Goal: Information Seeking & Learning: Find specific fact

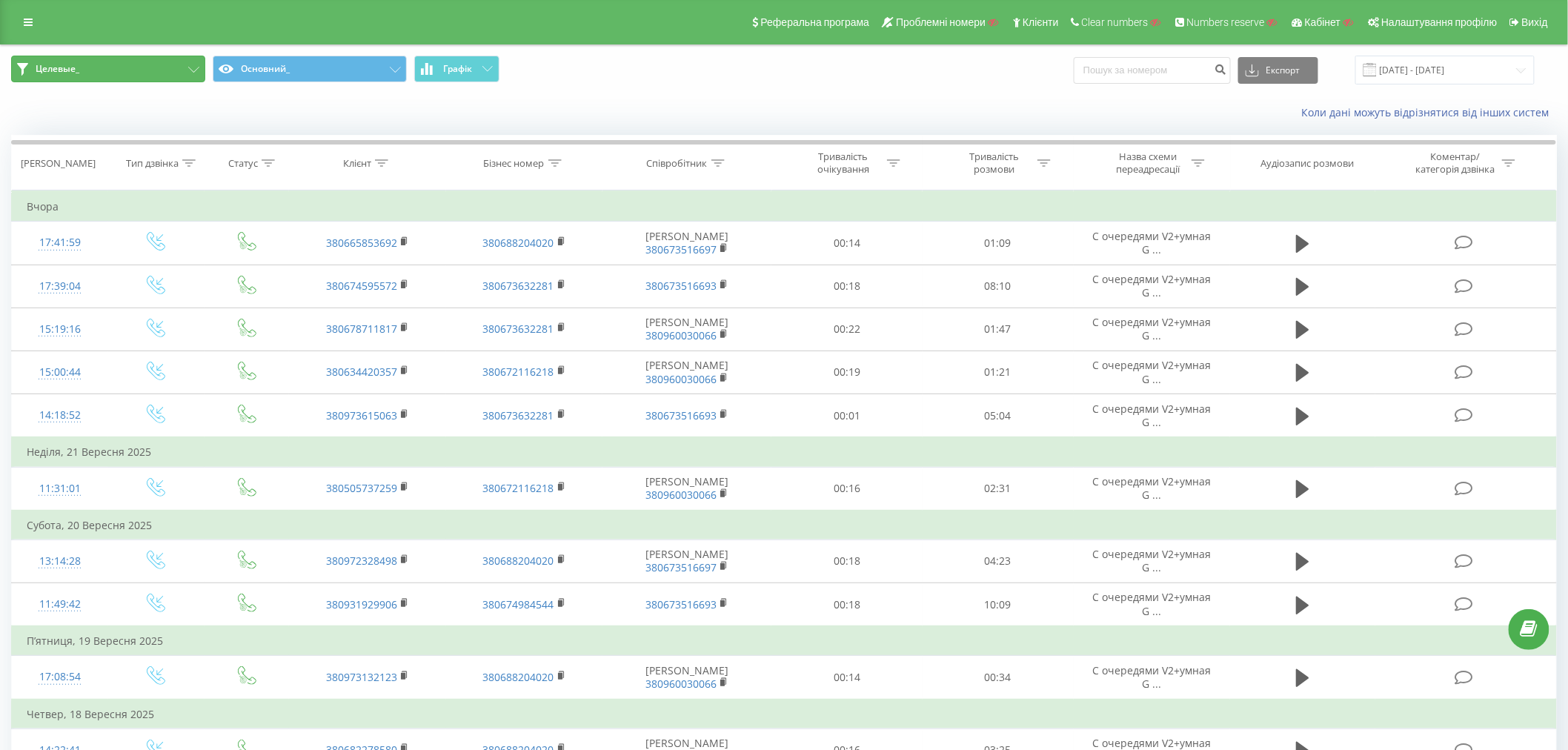
click at [88, 71] on button "Целевые_" at bounding box center [108, 69] width 194 height 26
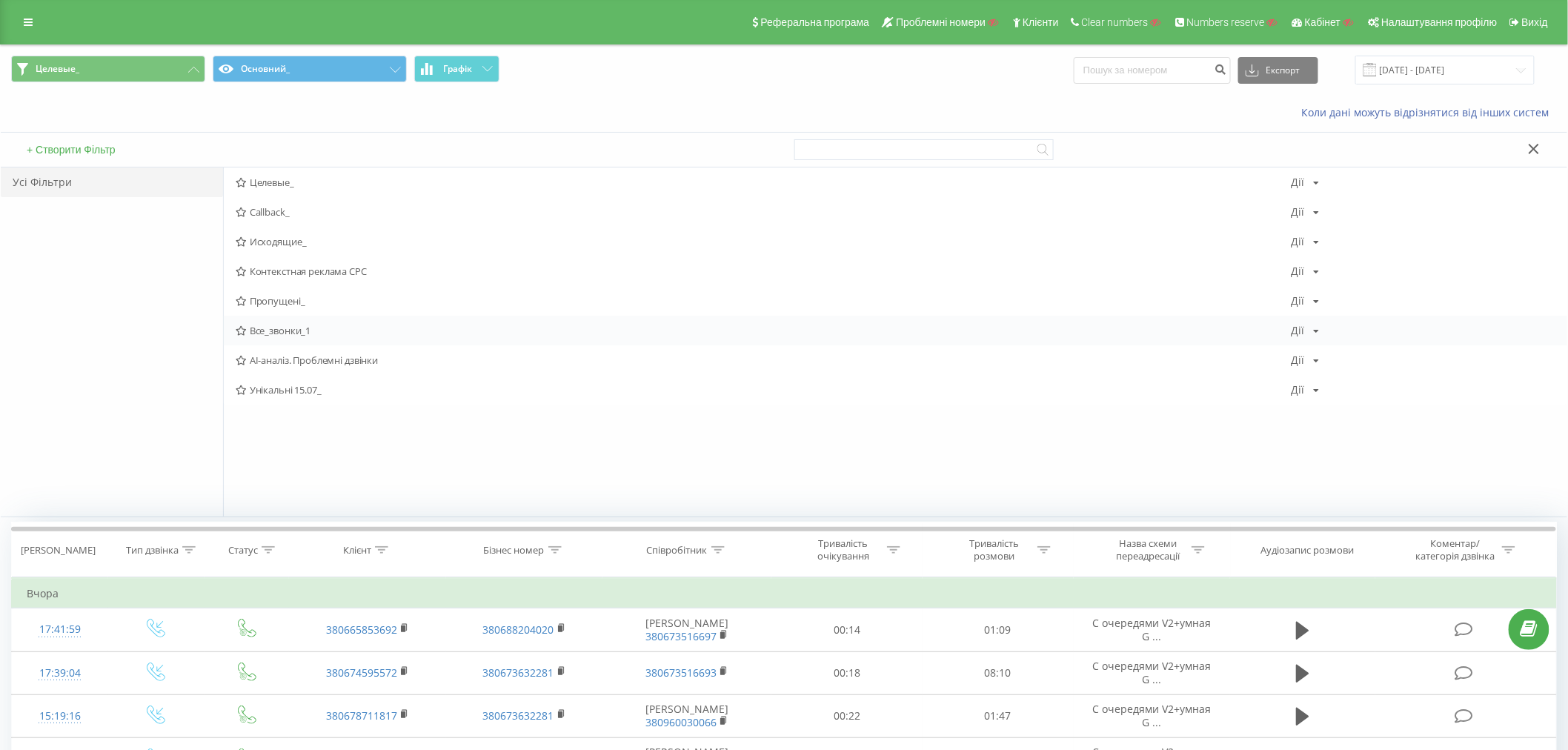
click at [270, 328] on span "Все_звонки_1" at bounding box center [763, 330] width 1056 height 11
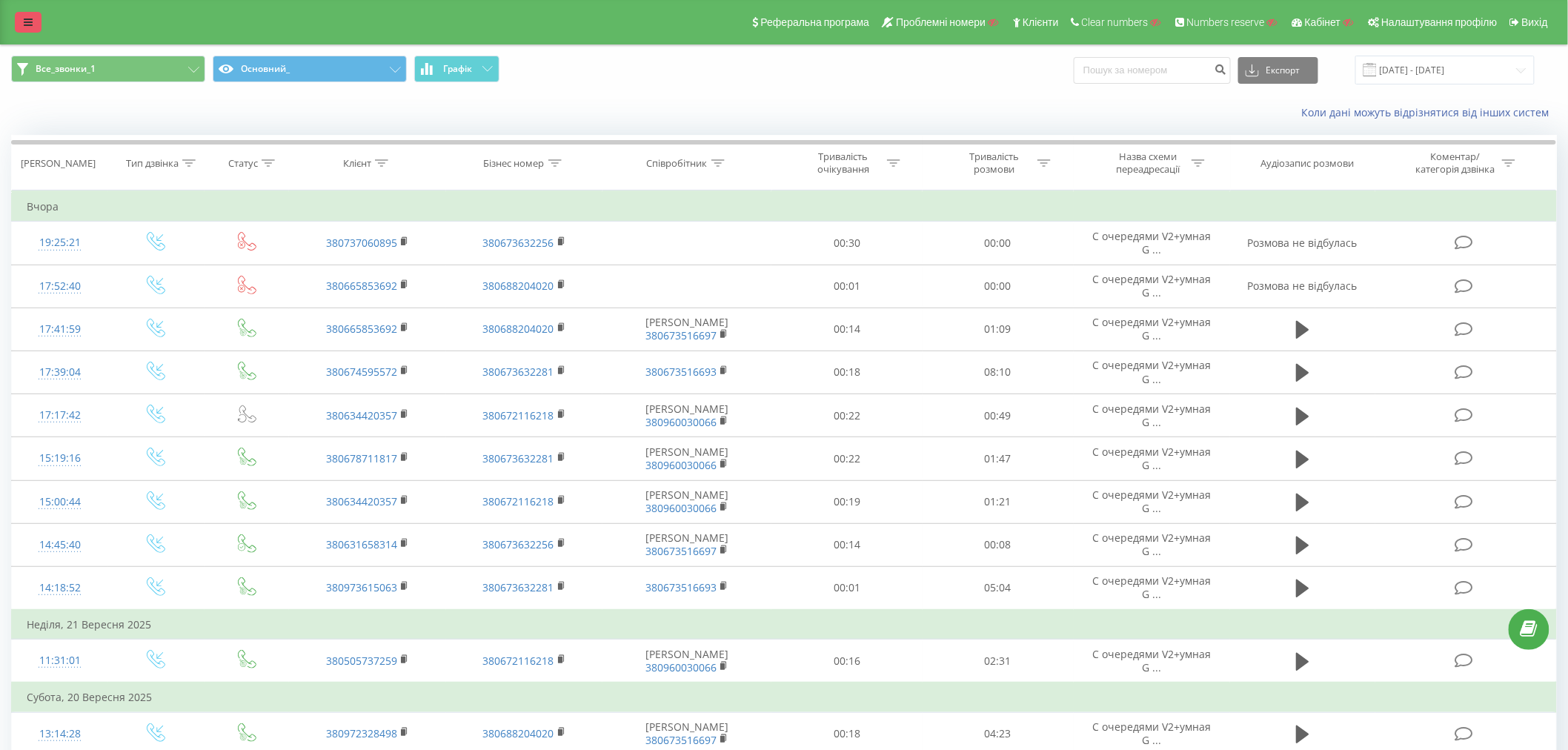
click at [35, 17] on link at bounding box center [28, 22] width 26 height 20
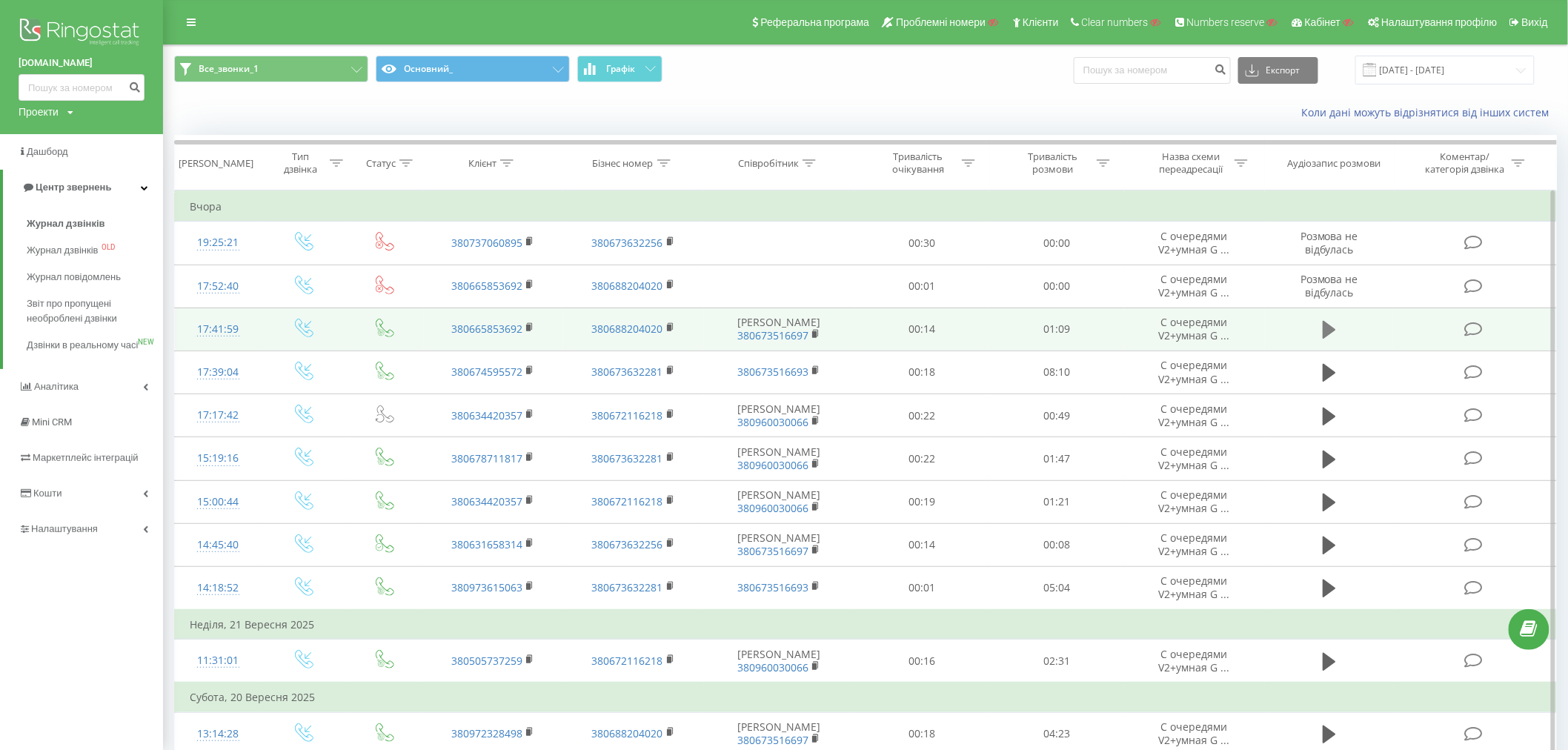
click at [1335, 326] on icon at bounding box center [1329, 330] width 14 height 20
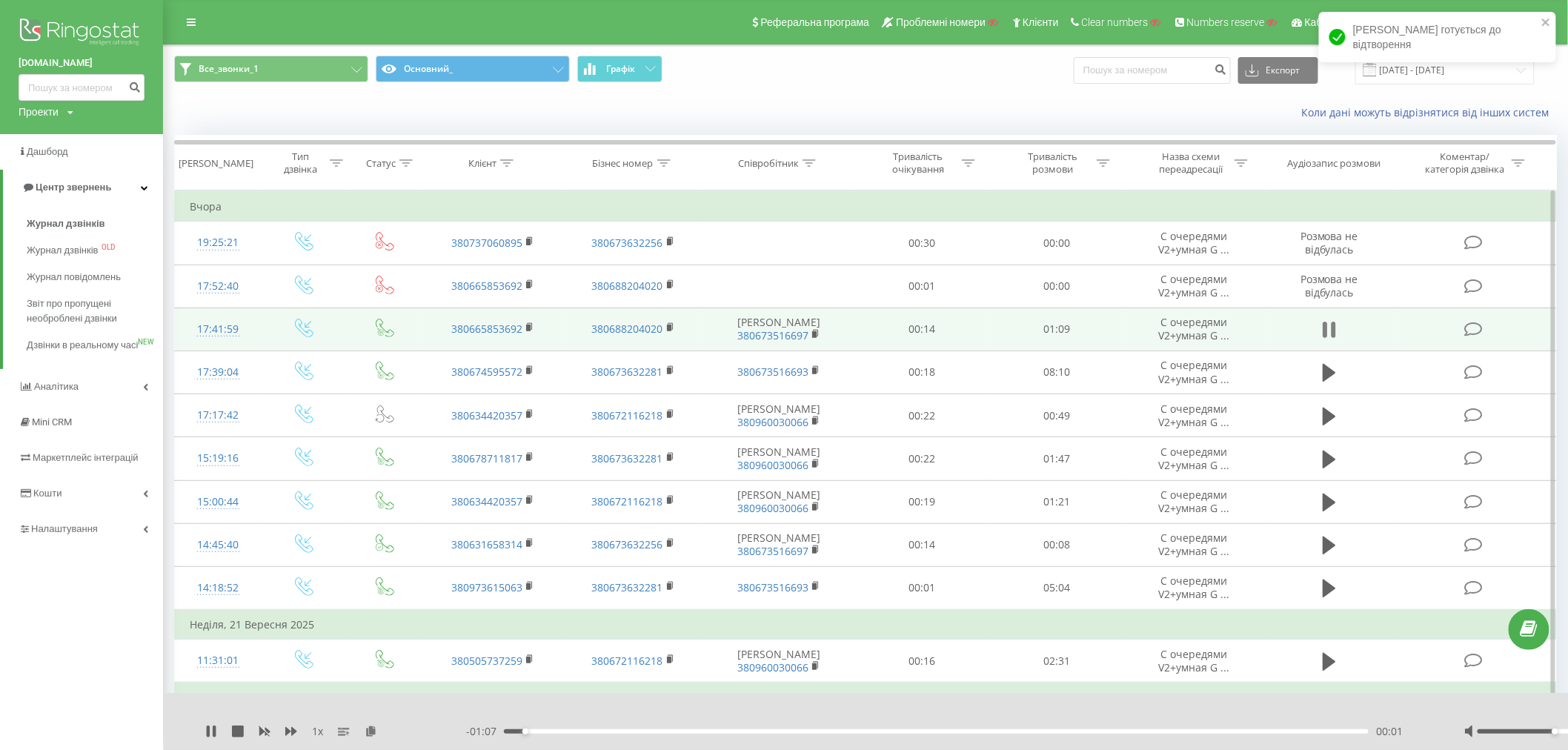
click at [1324, 328] on icon at bounding box center [1325, 330] width 5 height 17
click at [1327, 333] on icon at bounding box center [1329, 330] width 14 height 18
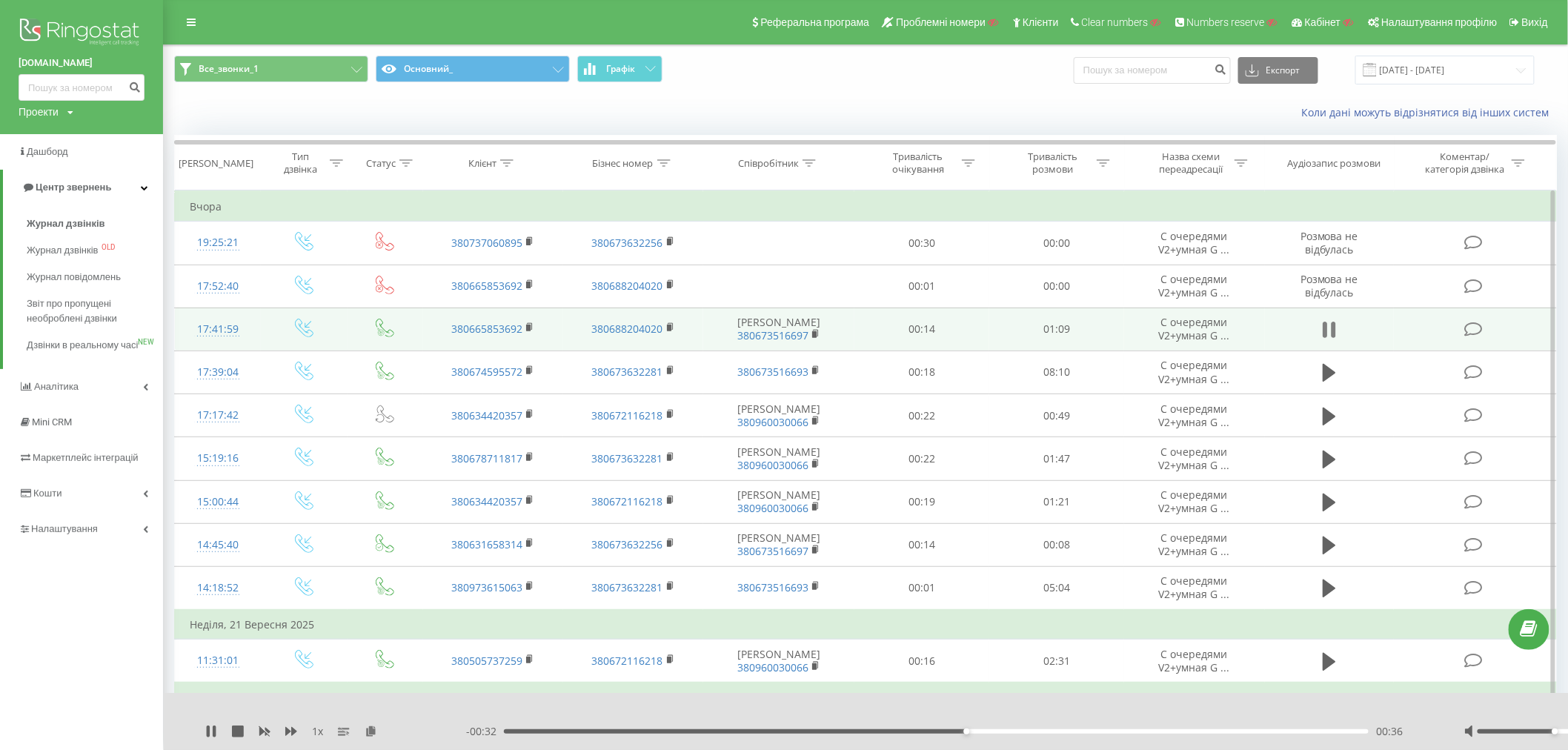
click at [1326, 323] on icon at bounding box center [1325, 330] width 5 height 17
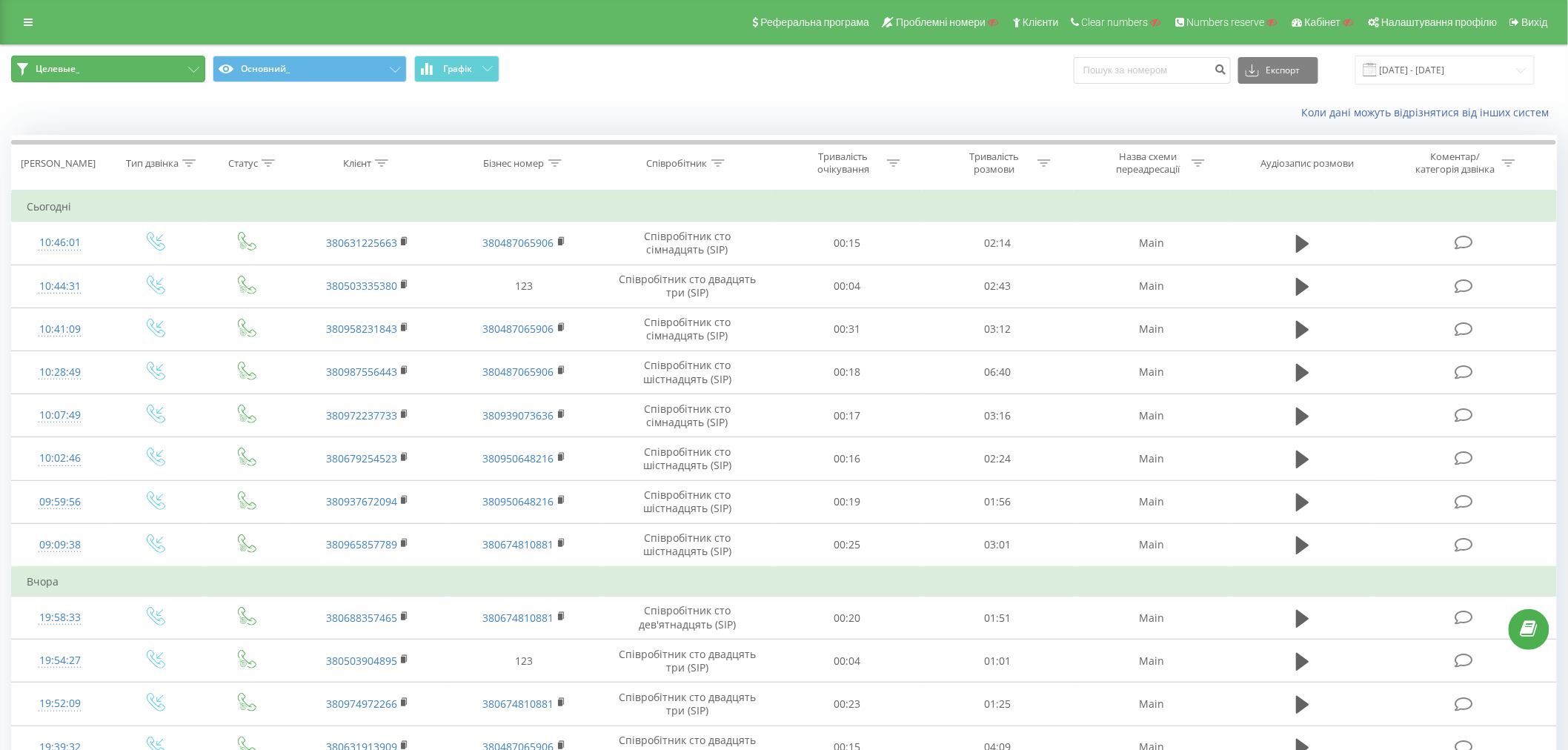
click at [128, 71] on button "Целевые_" at bounding box center [108, 69] width 194 height 26
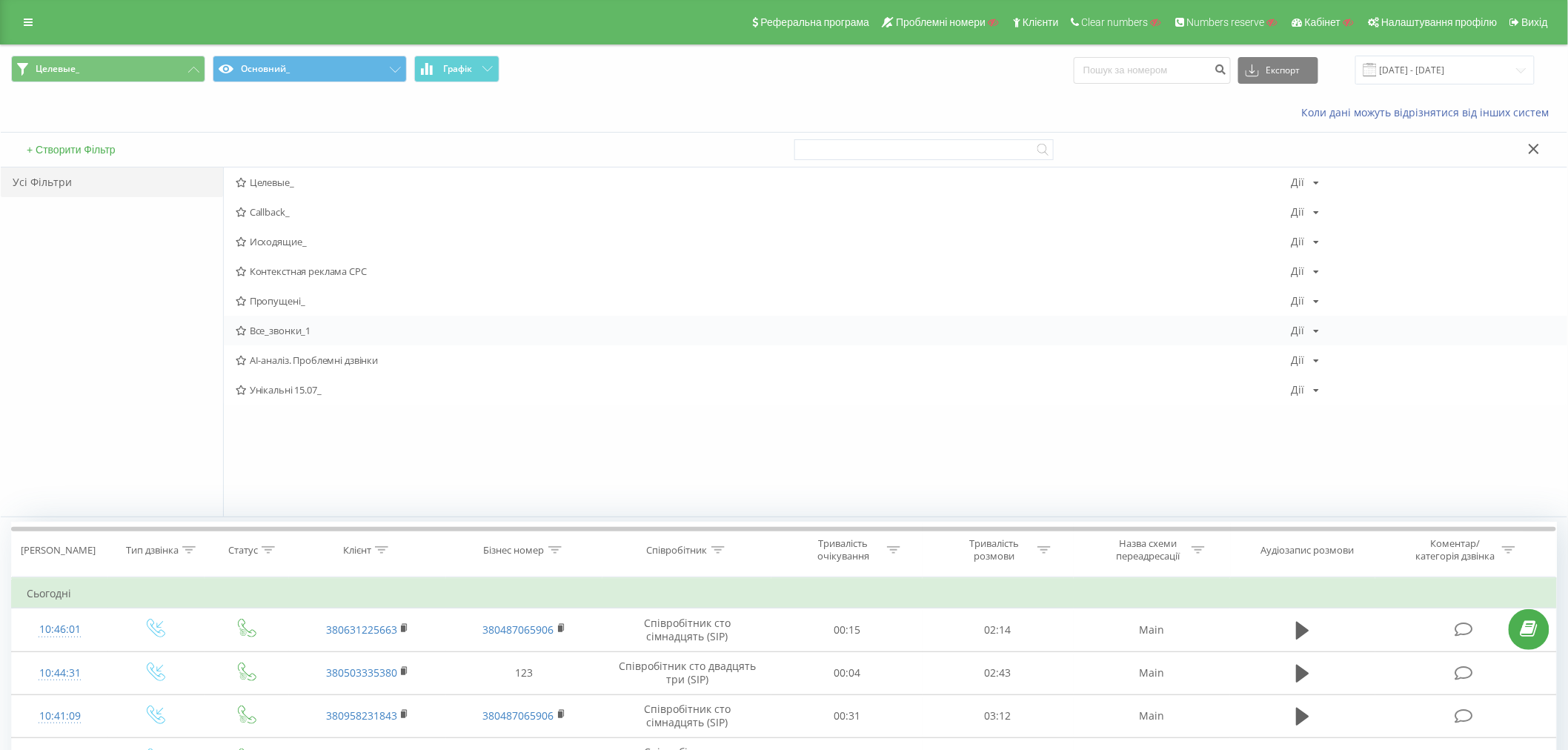
click at [267, 330] on span "Все_звонки_1" at bounding box center [763, 330] width 1056 height 11
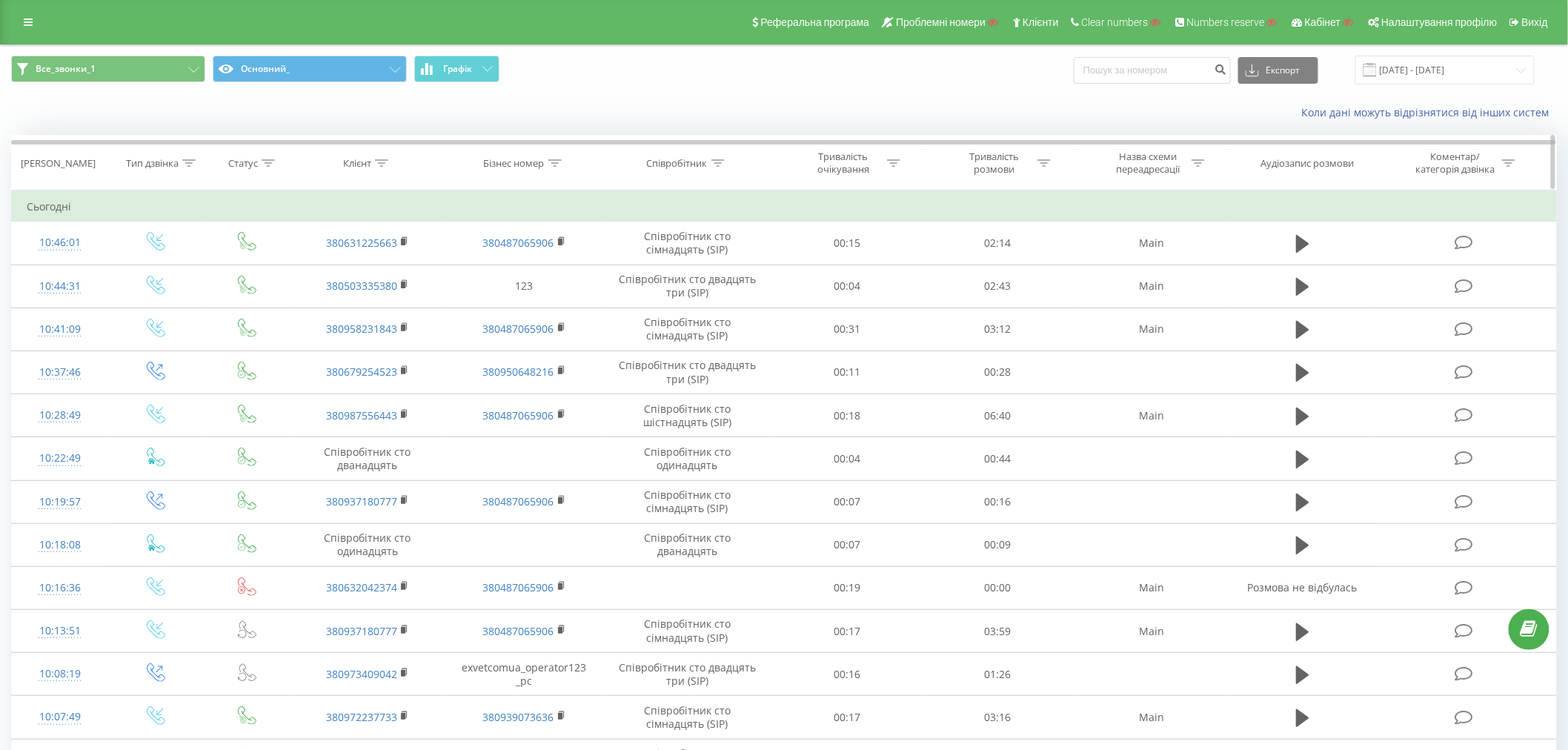
click at [379, 161] on icon at bounding box center [382, 163] width 14 height 8
drag, startPoint x: 360, startPoint y: 258, endPoint x: 360, endPoint y: 274, distance: 16.0
click at [360, 257] on input "text" at bounding box center [367, 269] width 131 height 26
paste input "380987556443"
type input "380987556443"
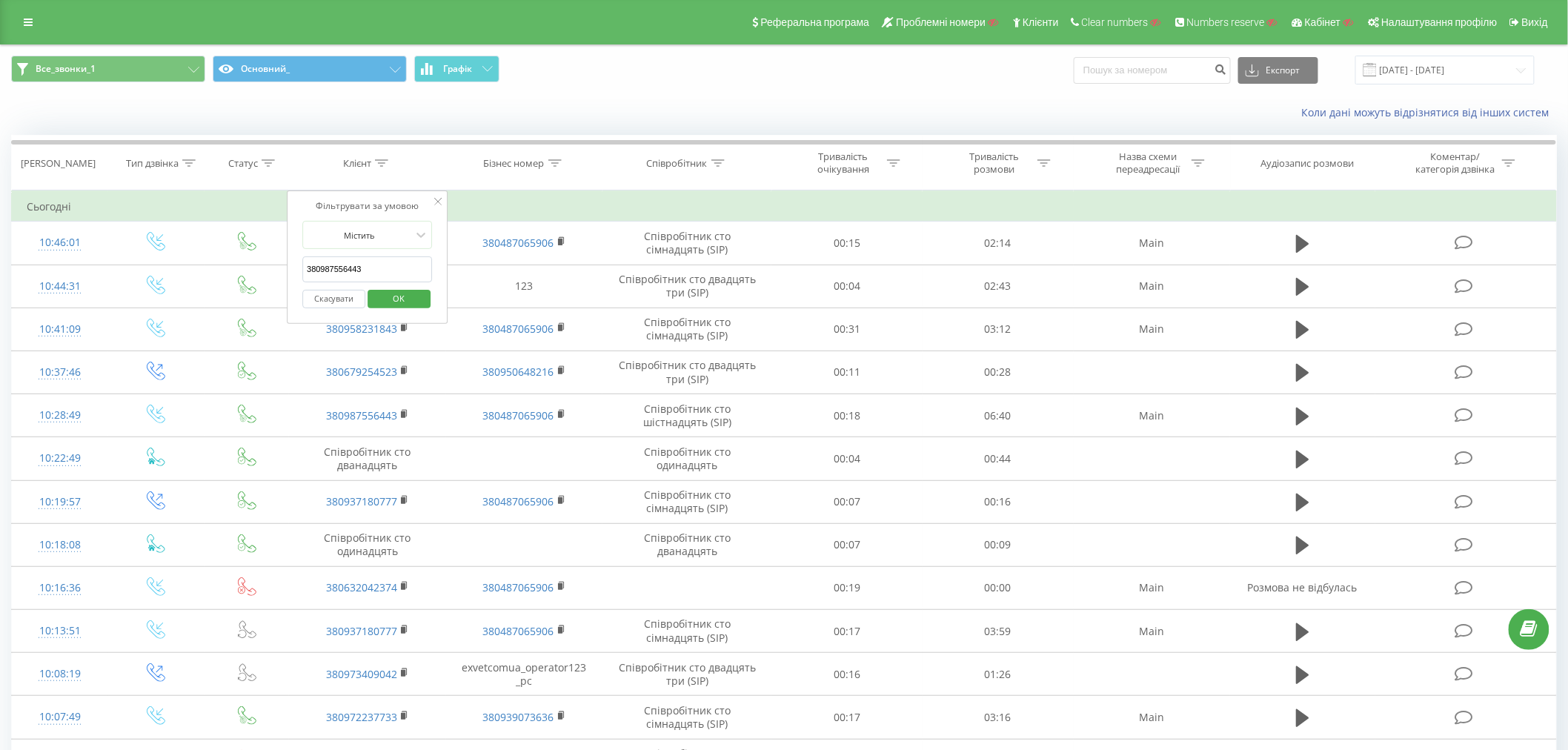
click at [396, 294] on span "OK" at bounding box center [398, 298] width 42 height 23
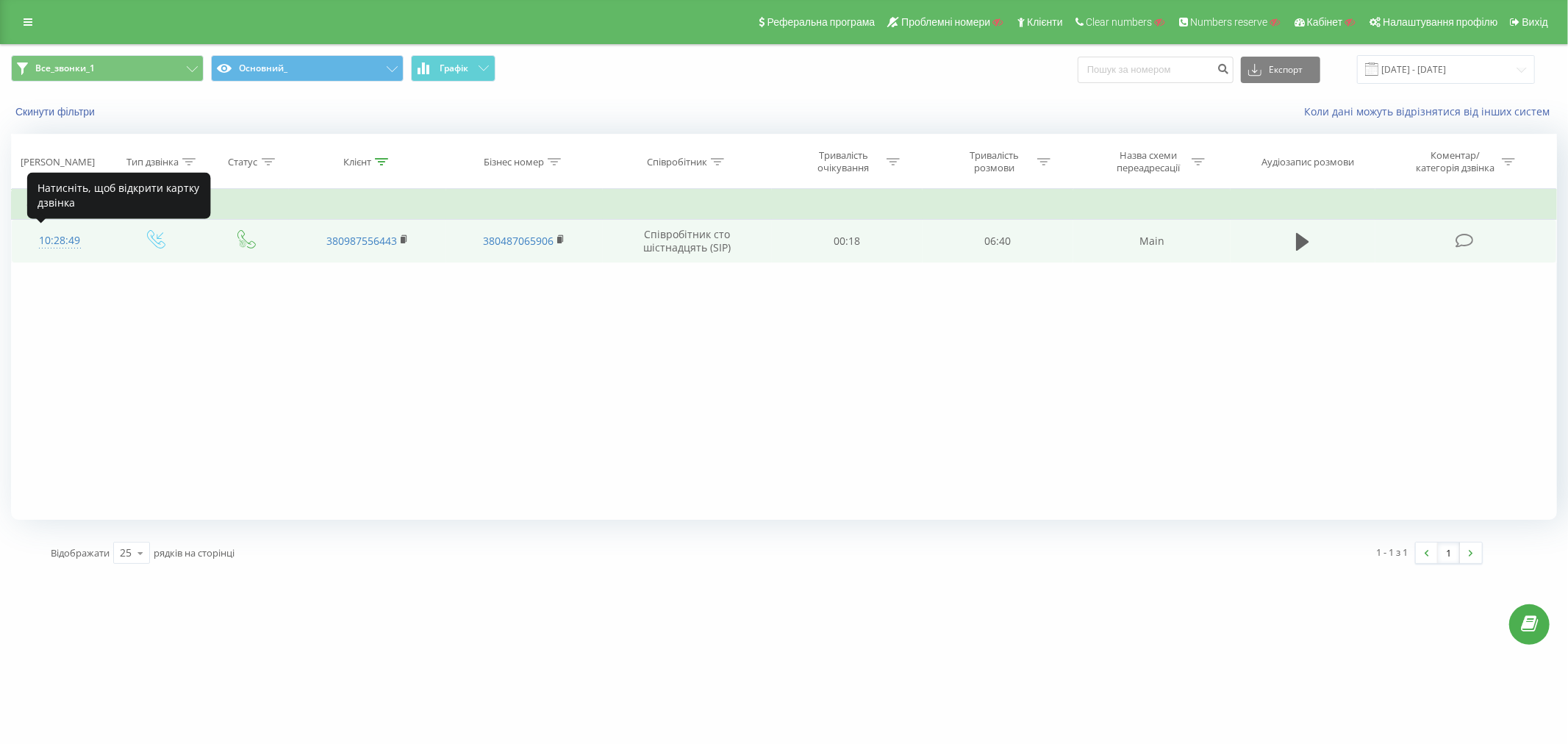
click at [45, 240] on div "10:28:49" at bounding box center [59, 241] width 67 height 28
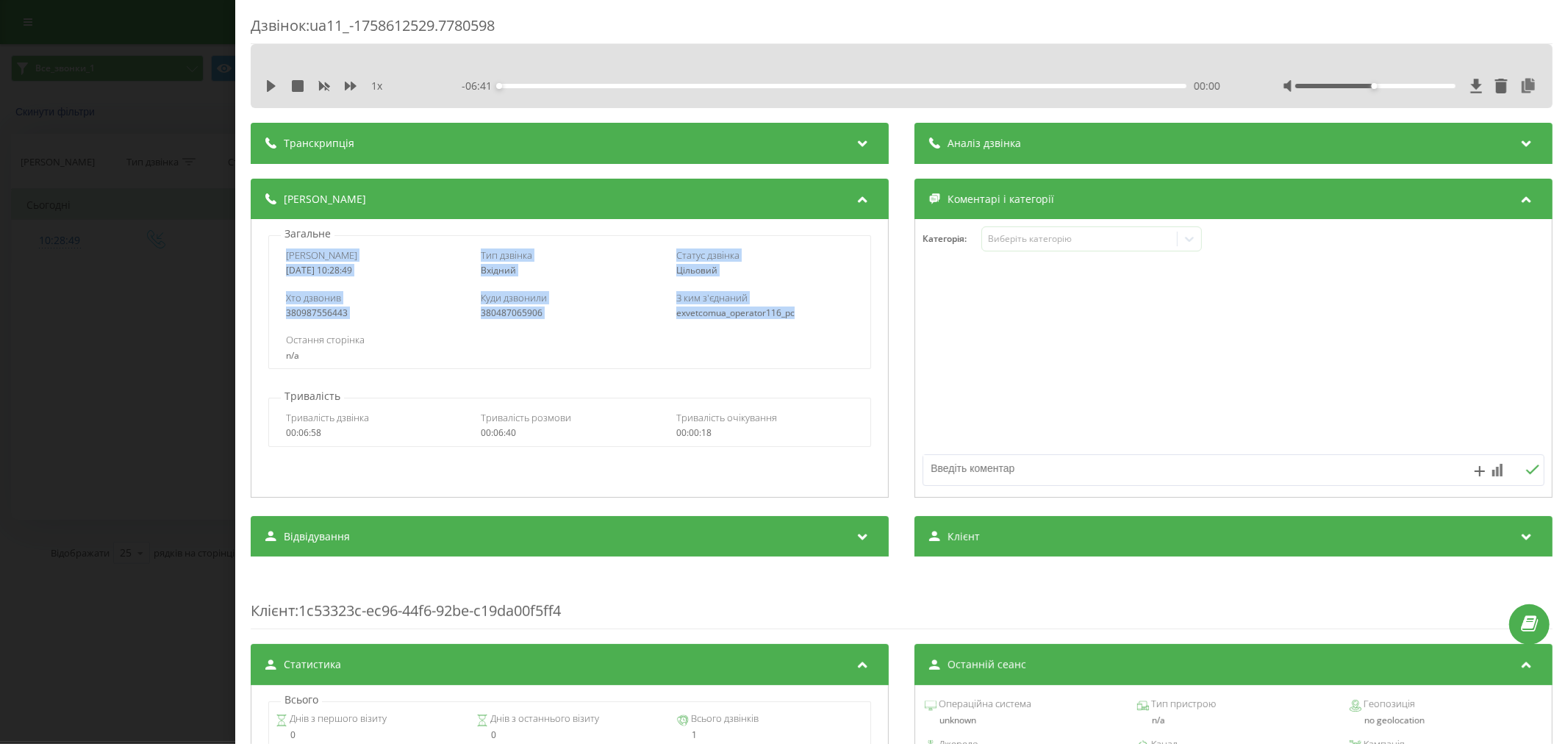
drag, startPoint x: 284, startPoint y: 256, endPoint x: 809, endPoint y: 314, distance: 528.2
click at [809, 314] on div "Дата дзвінка 2025-09-23 10:28:49 Тип дзвінка Вхідний Статус дзвінка Цільовий Хт…" at bounding box center [570, 302] width 603 height 134
copy div "Дата дзвінка 2025-09-23 10:28:49 Тип дзвінка Вхідний Статус дзвінка Цільовий Хт…"
click at [118, 421] on div "Дзвінок : ua11_-1758612529.7780598 1 x - 06:41 00:00 00:00 Транскрипція Для AI-…" at bounding box center [784, 372] width 1568 height 744
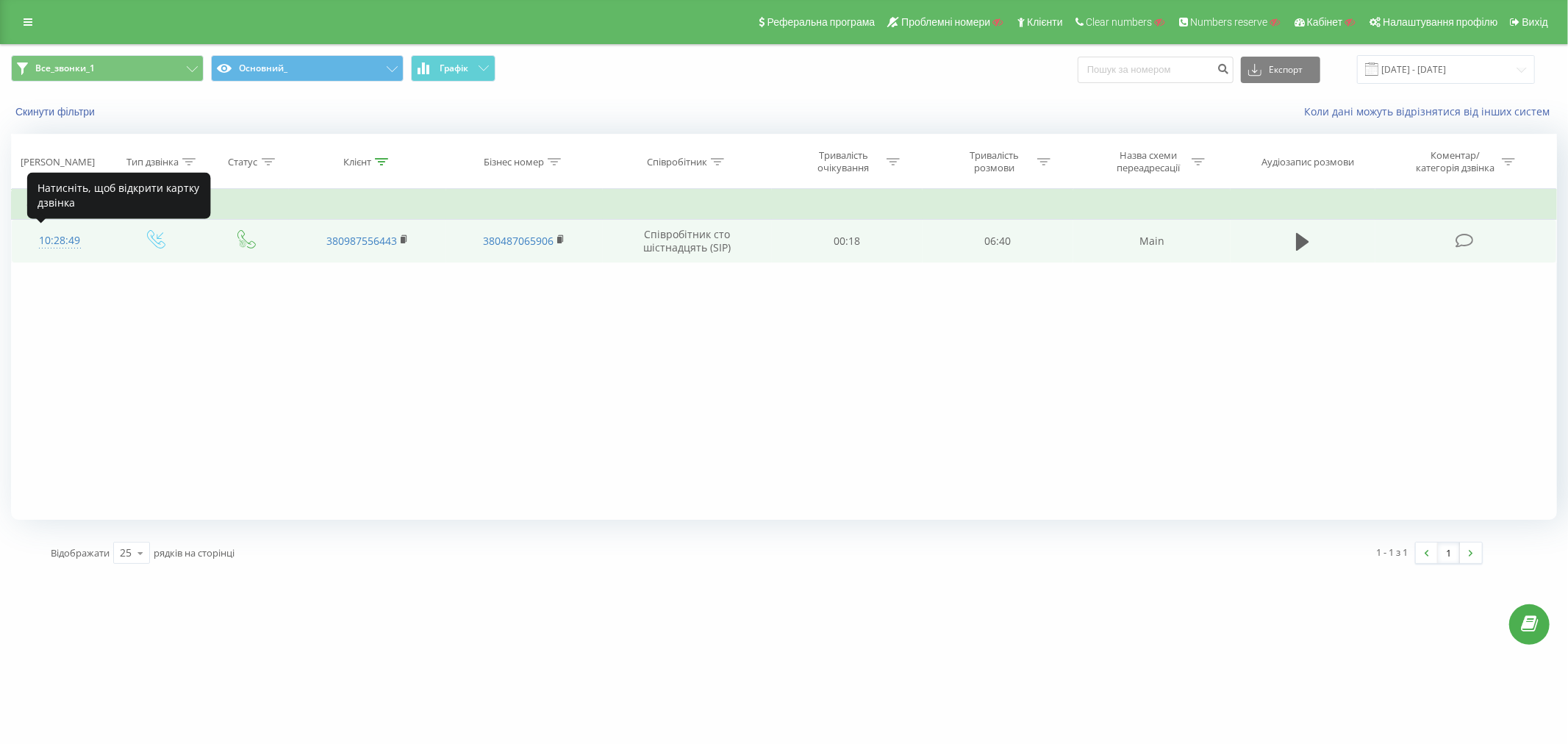
click at [58, 237] on div "10:28:49" at bounding box center [59, 241] width 67 height 28
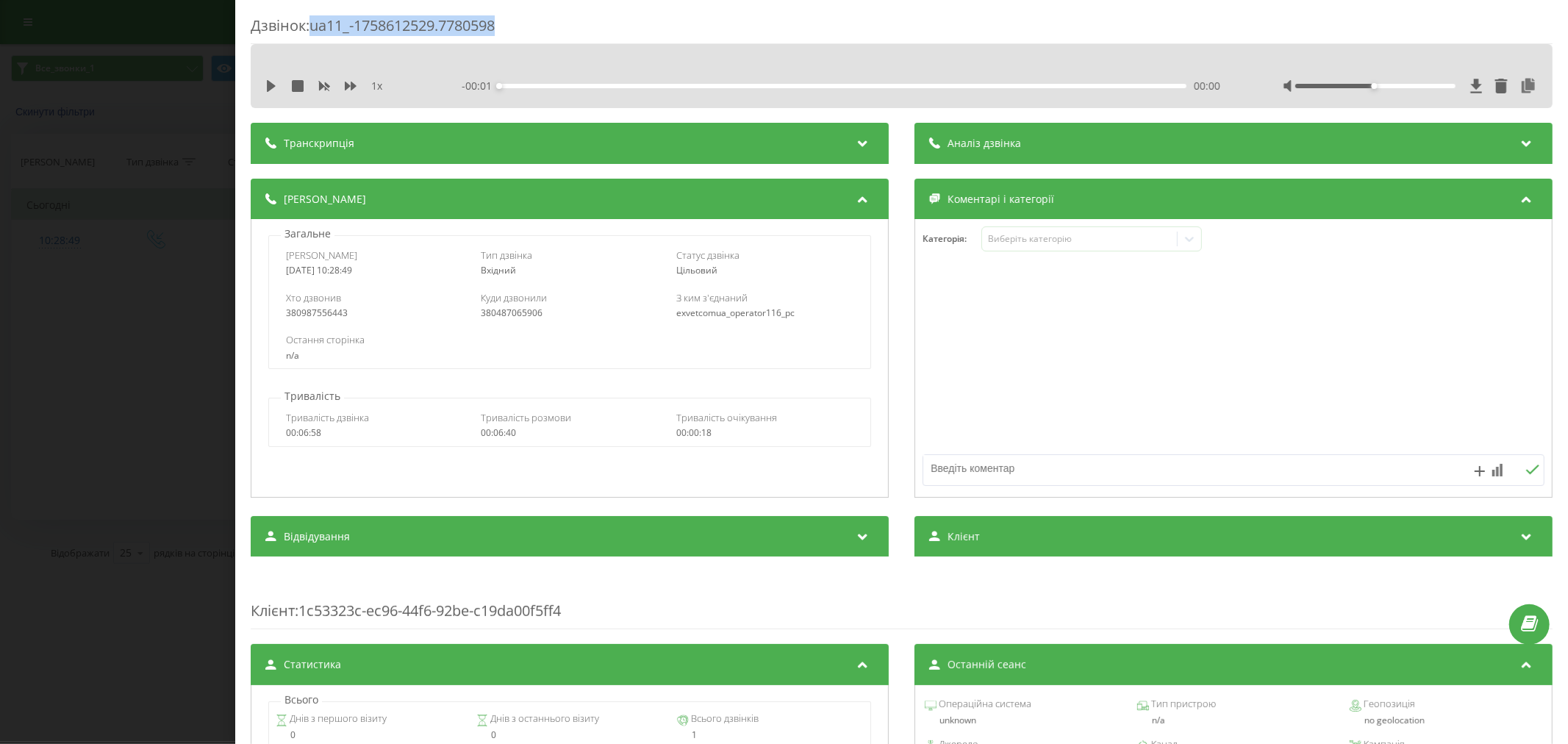
drag, startPoint x: 511, startPoint y: 26, endPoint x: 314, endPoint y: 29, distance: 197.0
click at [314, 29] on div "Дзвінок : ua11_-1758612529.7780598" at bounding box center [901, 30] width 1302 height 28
copy div "ua11_-1758612529.7780598"
click at [159, 406] on div "Дзвінок : ua11_-1758612529.7780598 1 x - 06:41 00:00 00:00 Транскрипція Для AI-…" at bounding box center [784, 372] width 1568 height 744
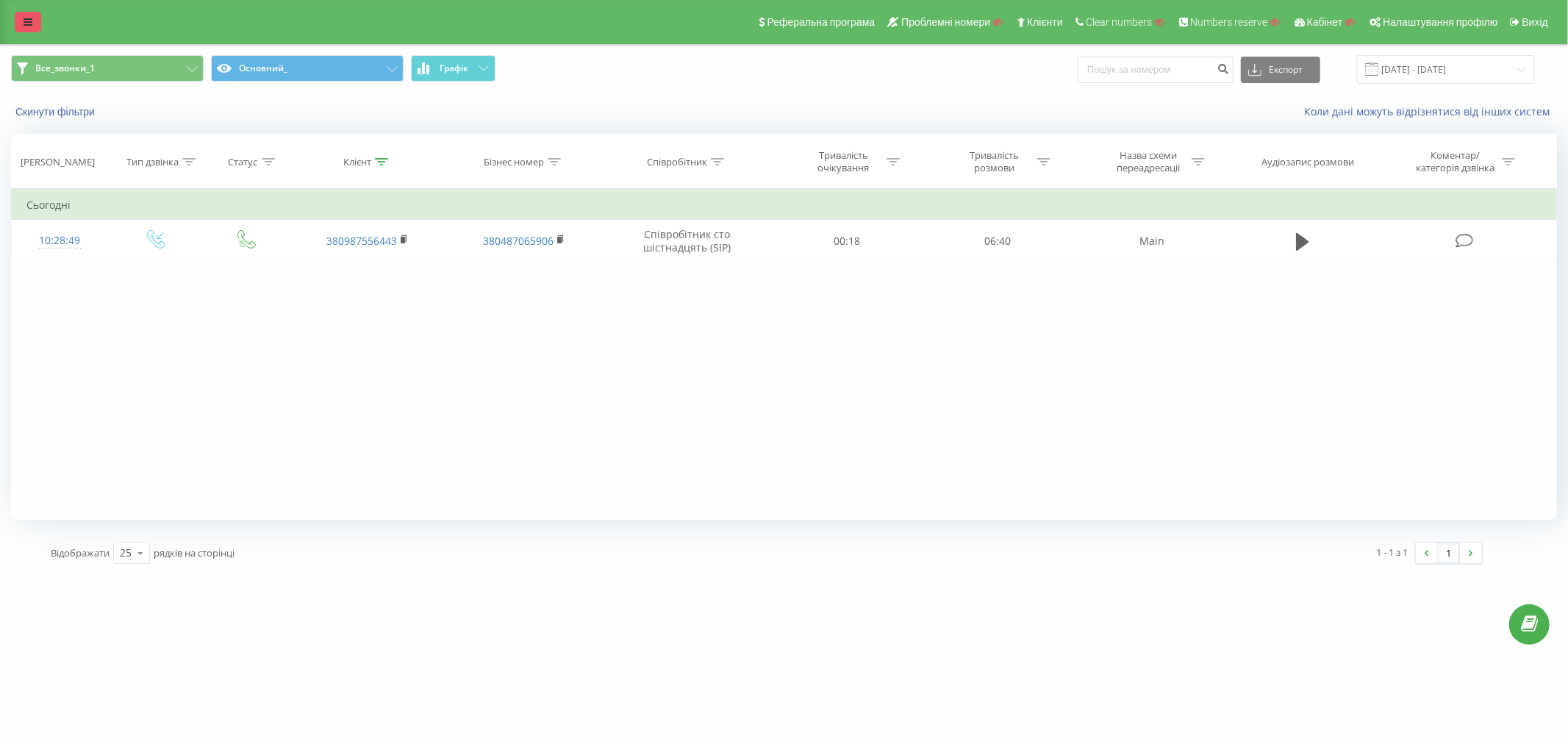
click at [27, 20] on icon at bounding box center [28, 22] width 9 height 10
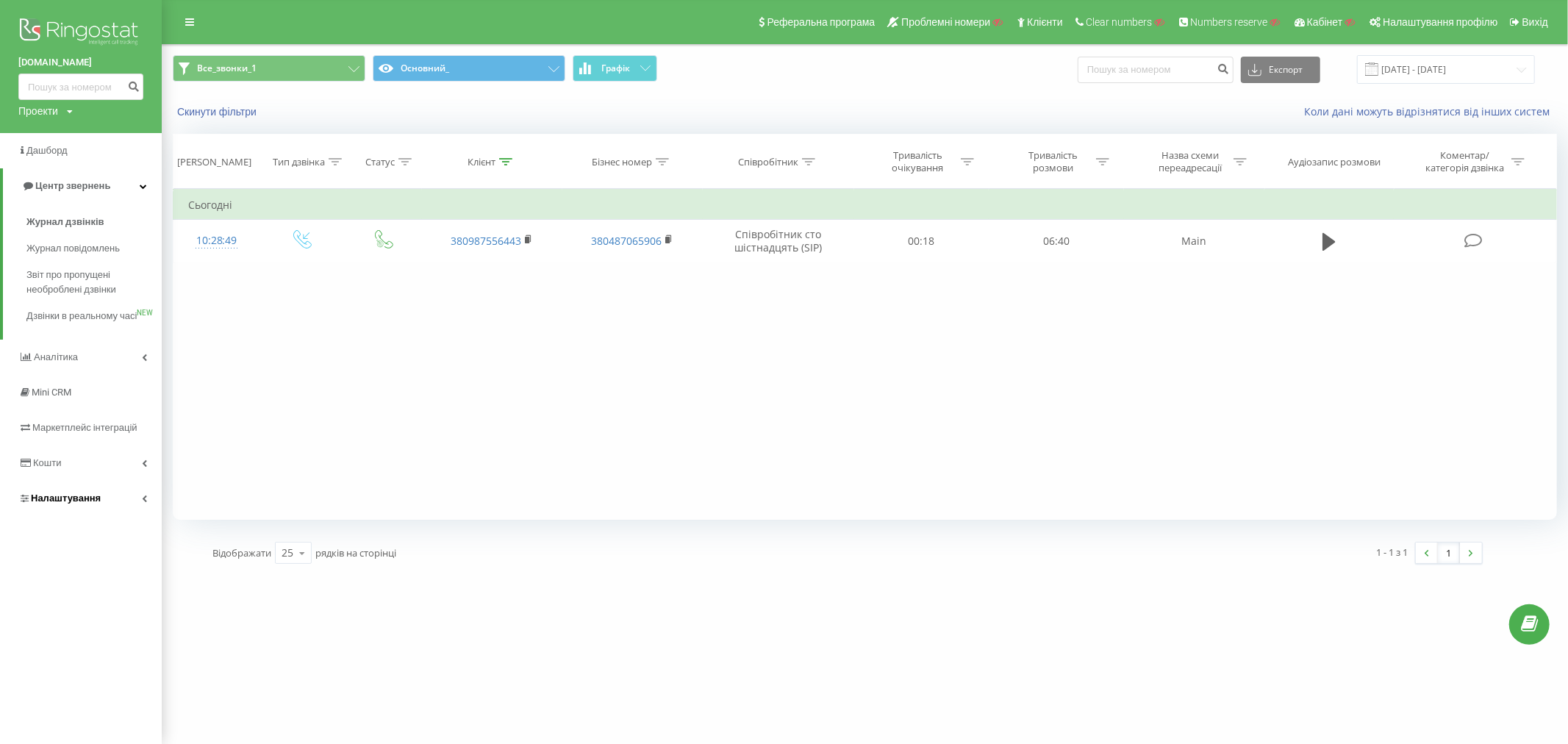
click at [73, 506] on span "Налаштування" at bounding box center [60, 499] width 82 height 15
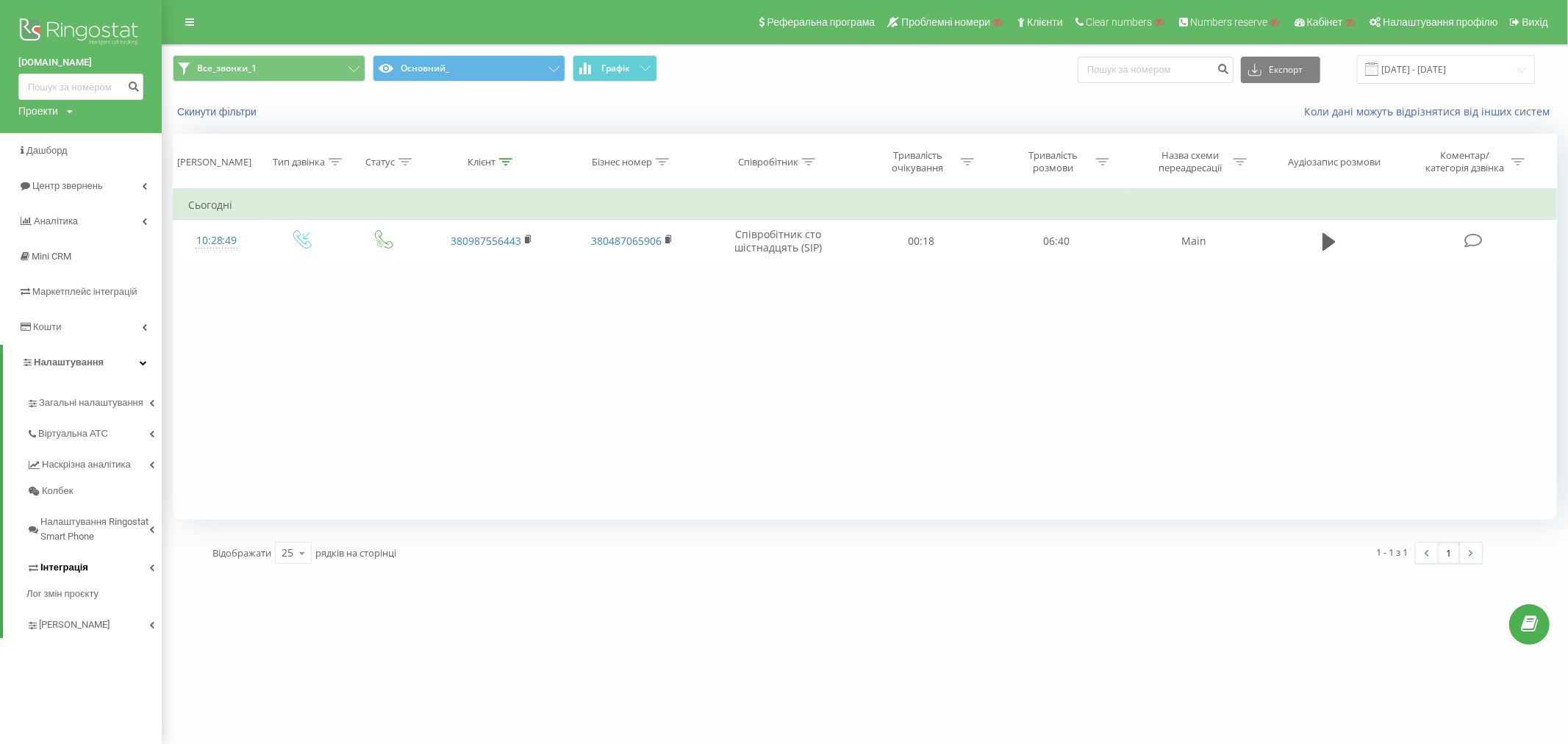
click at [70, 557] on link "Інтеграція" at bounding box center [94, 565] width 135 height 31
click at [77, 591] on span "Webhooks 2.0" at bounding box center [75, 593] width 59 height 15
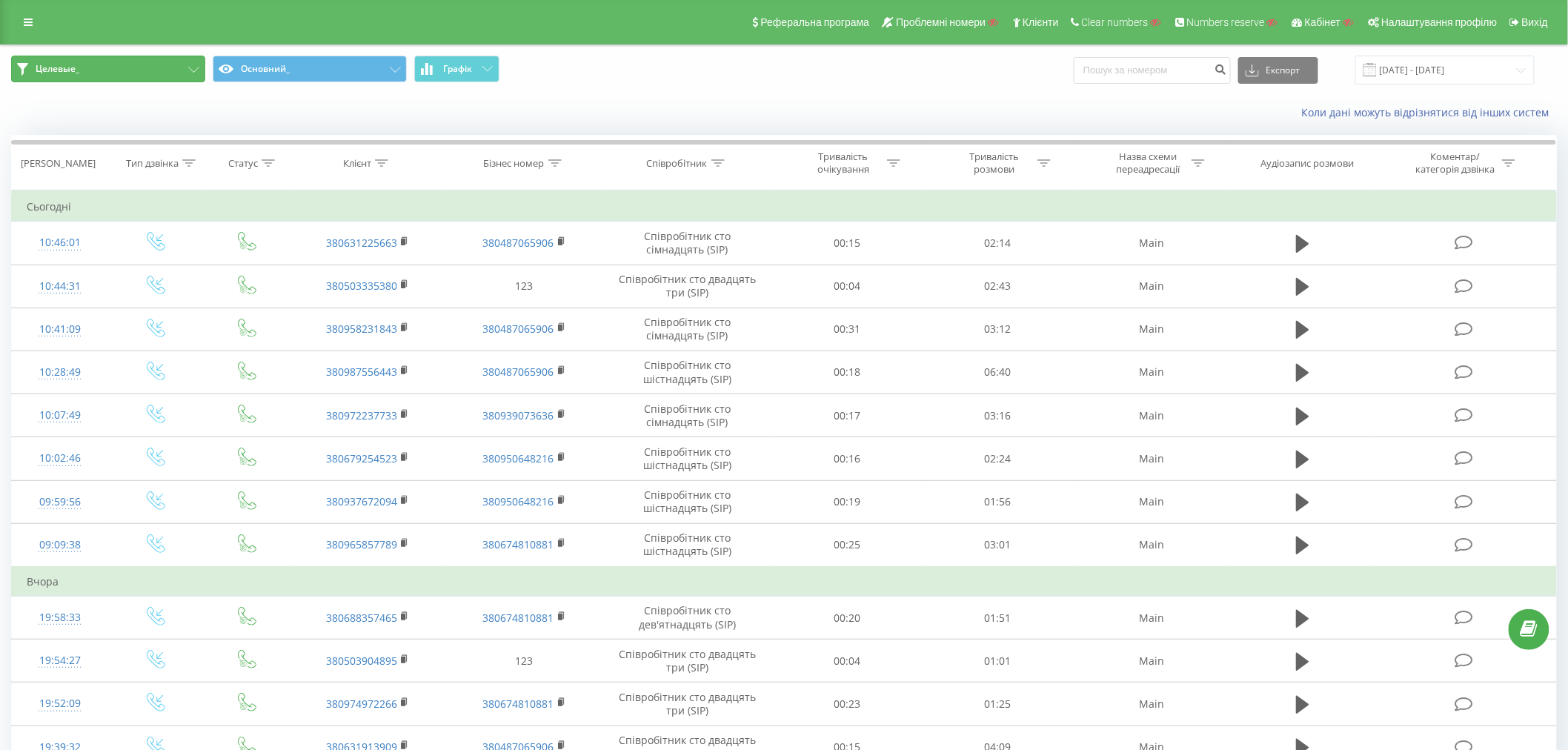
drag, startPoint x: 135, startPoint y: 71, endPoint x: 145, endPoint y: 93, distance: 24.2
click at [135, 70] on button "Целевые_" at bounding box center [108, 69] width 194 height 26
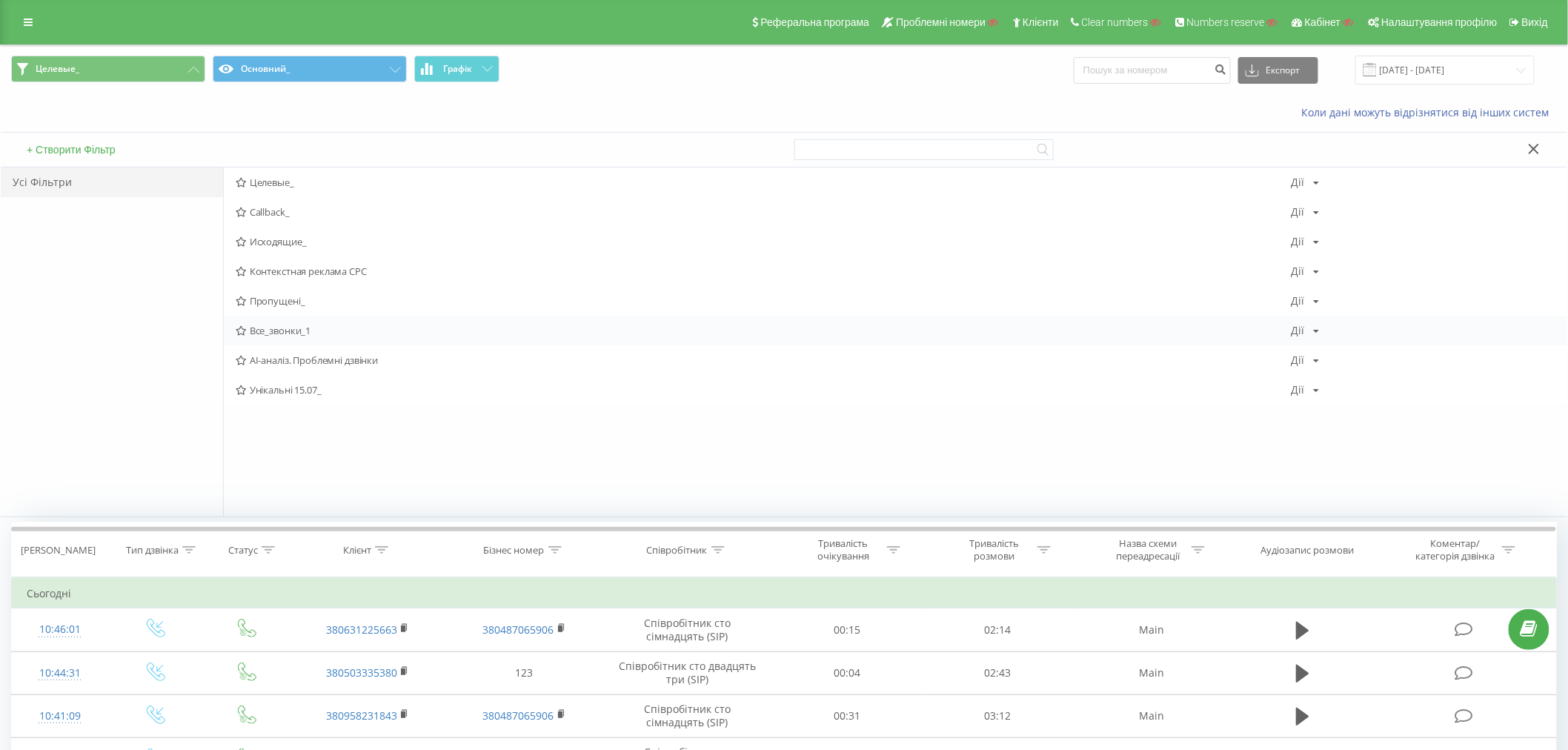
click at [284, 327] on span "Все_звонки_1" at bounding box center [763, 330] width 1056 height 11
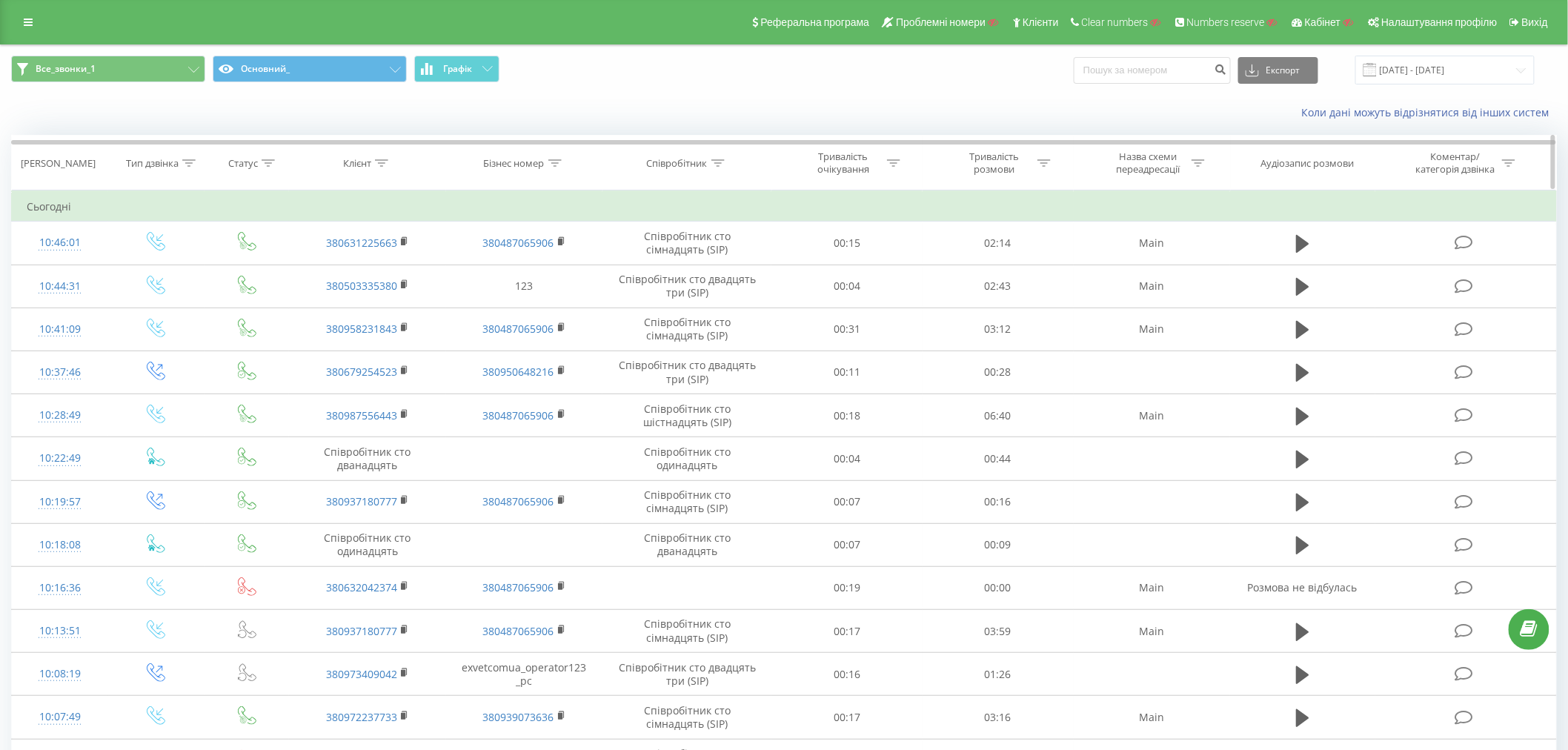
click at [376, 164] on icon at bounding box center [382, 163] width 14 height 8
click at [360, 267] on input "text" at bounding box center [367, 269] width 131 height 26
paste input "380503335380"
type input "380503335380"
click at [401, 297] on span "OK" at bounding box center [398, 298] width 42 height 23
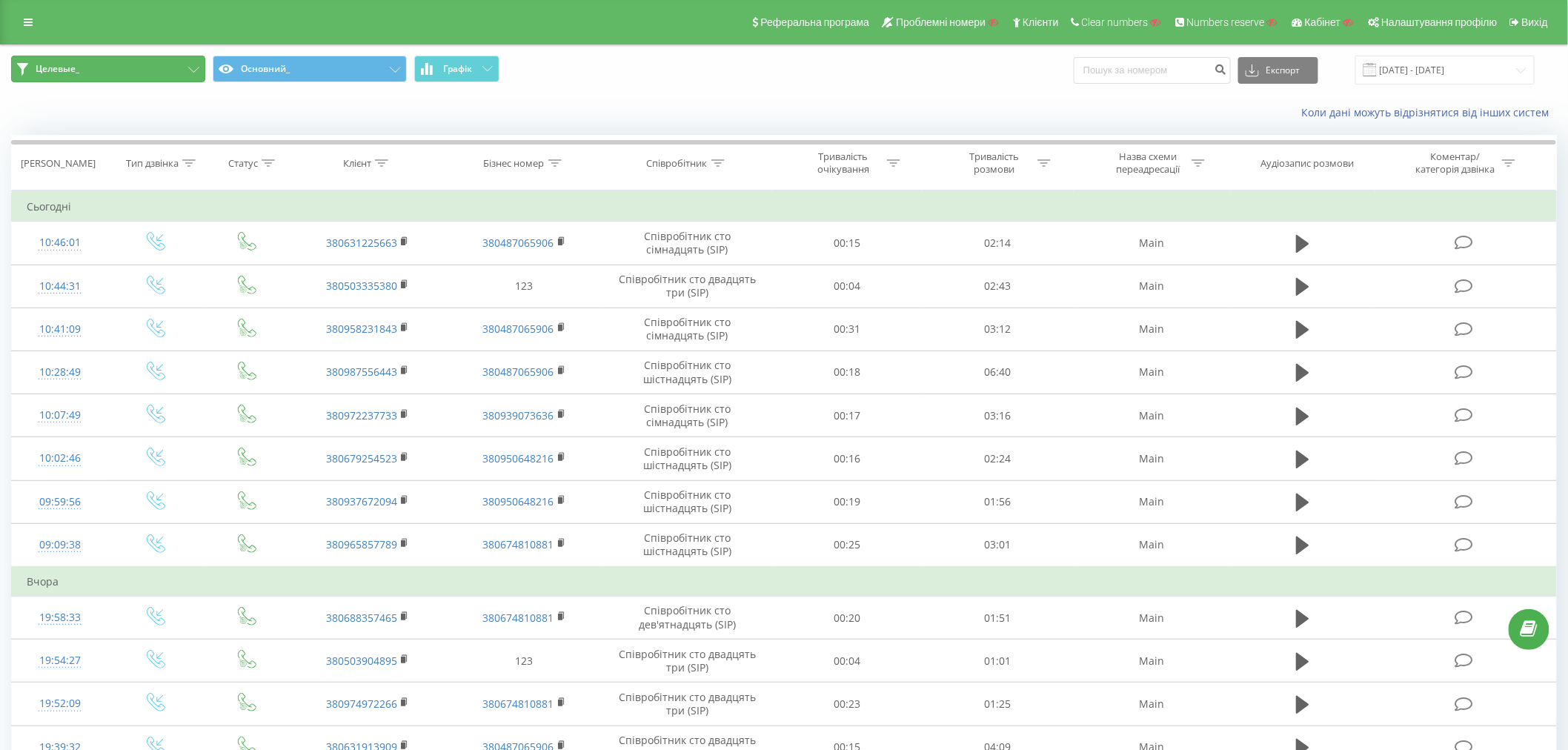
click at [132, 63] on button "Целевые_" at bounding box center [108, 69] width 194 height 26
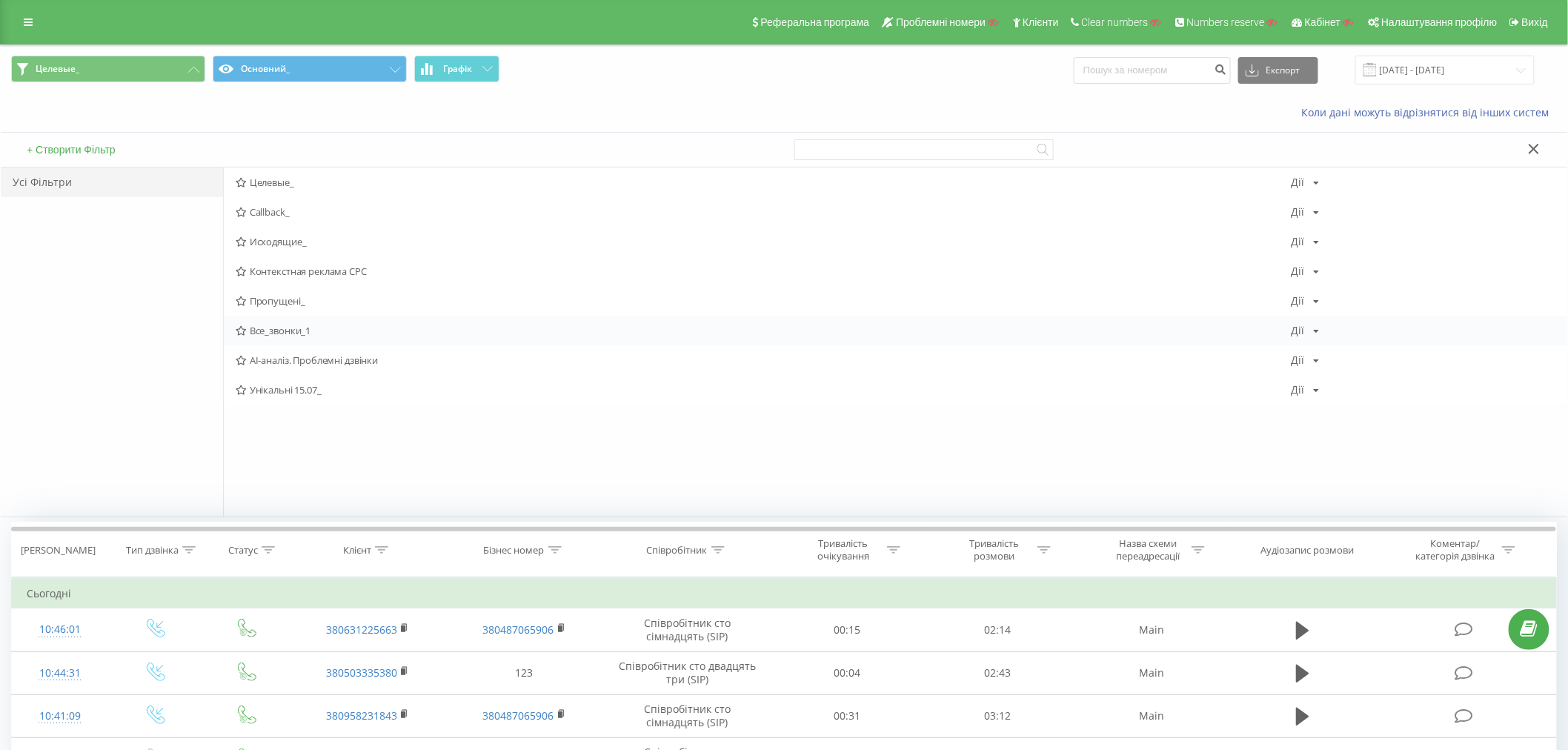
click at [280, 327] on span "Все_звонки_1" at bounding box center [763, 330] width 1056 height 11
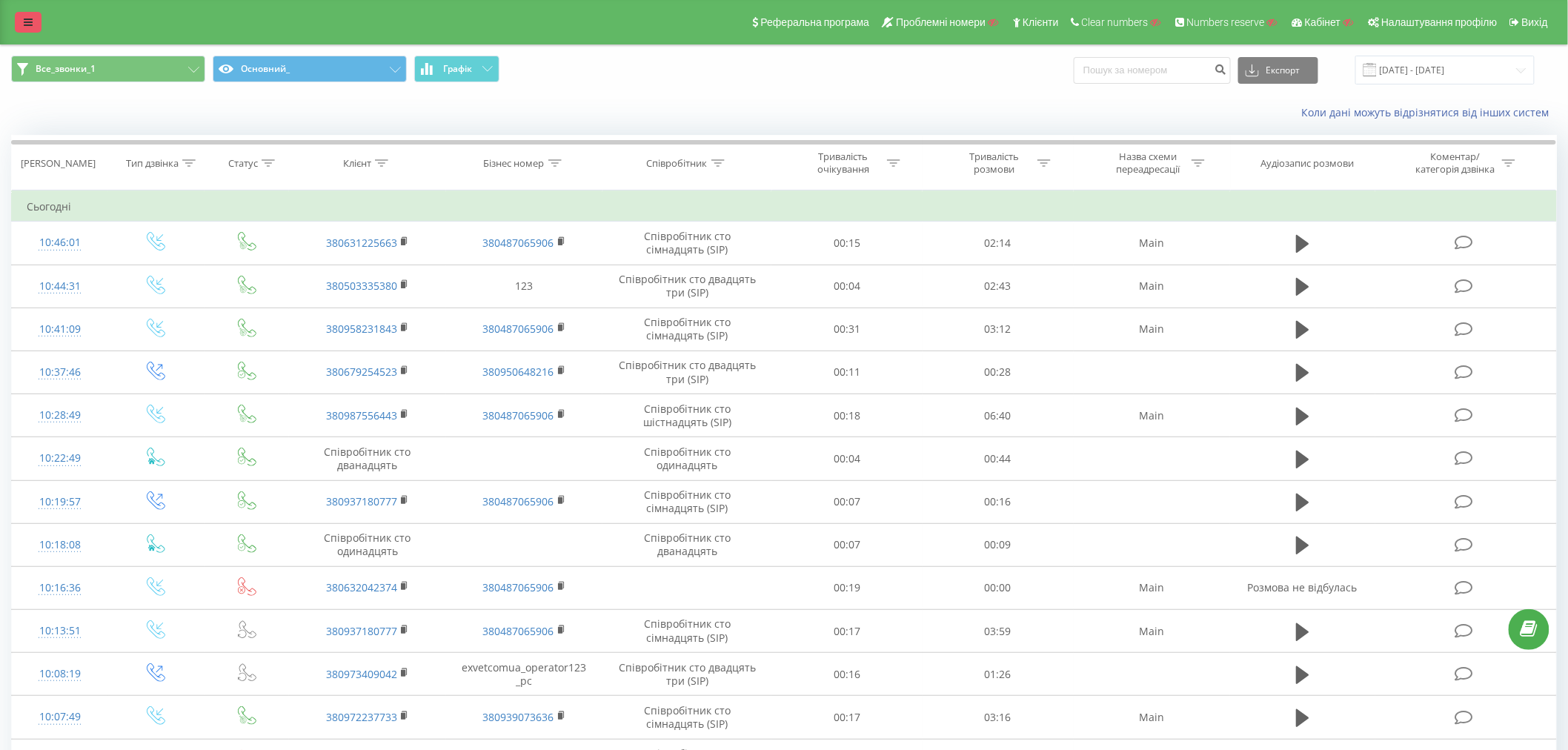
click at [23, 18] on icon at bounding box center [28, 23] width 9 height 11
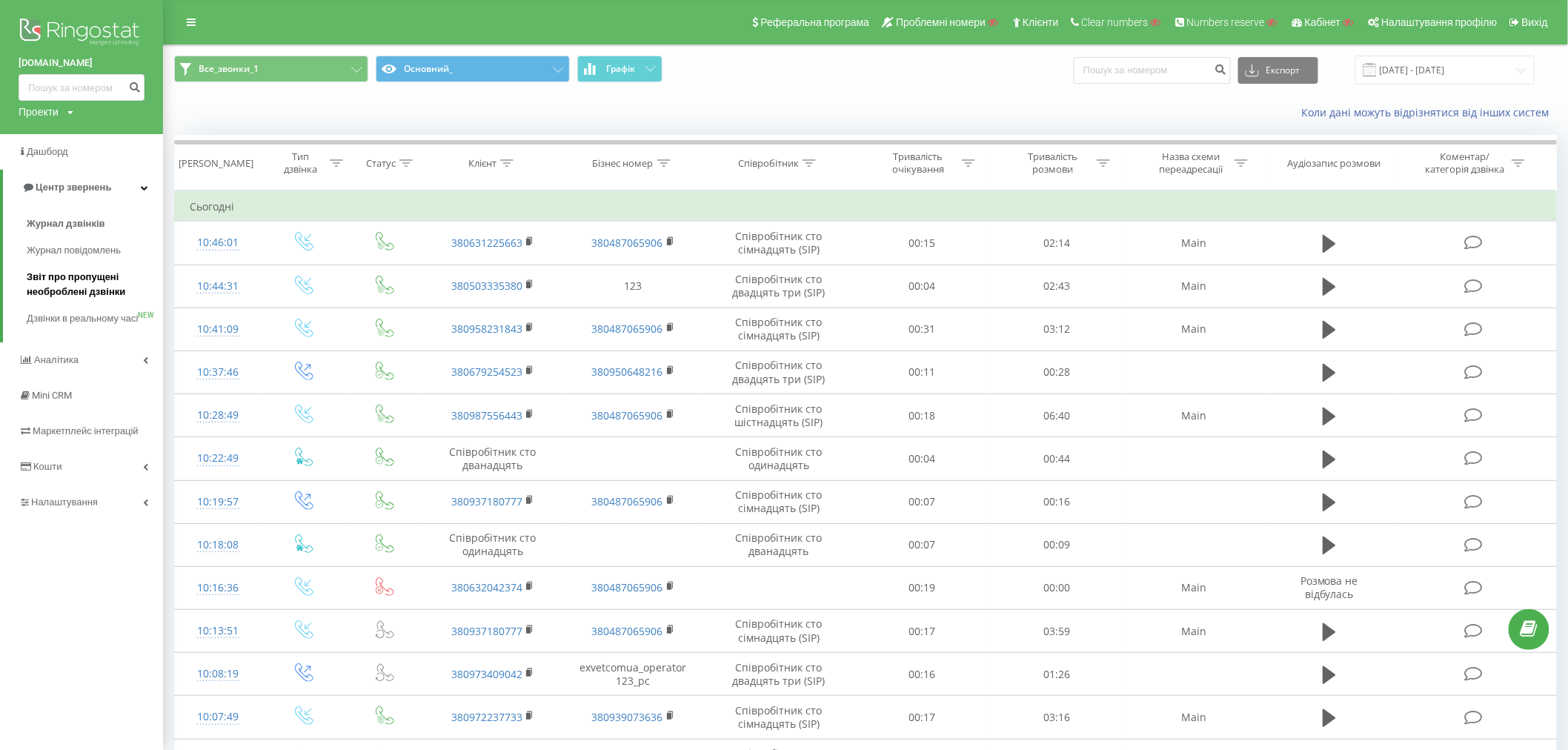
click at [46, 283] on span "Звіт про пропущені необроблені дзвінки" at bounding box center [91, 284] width 129 height 29
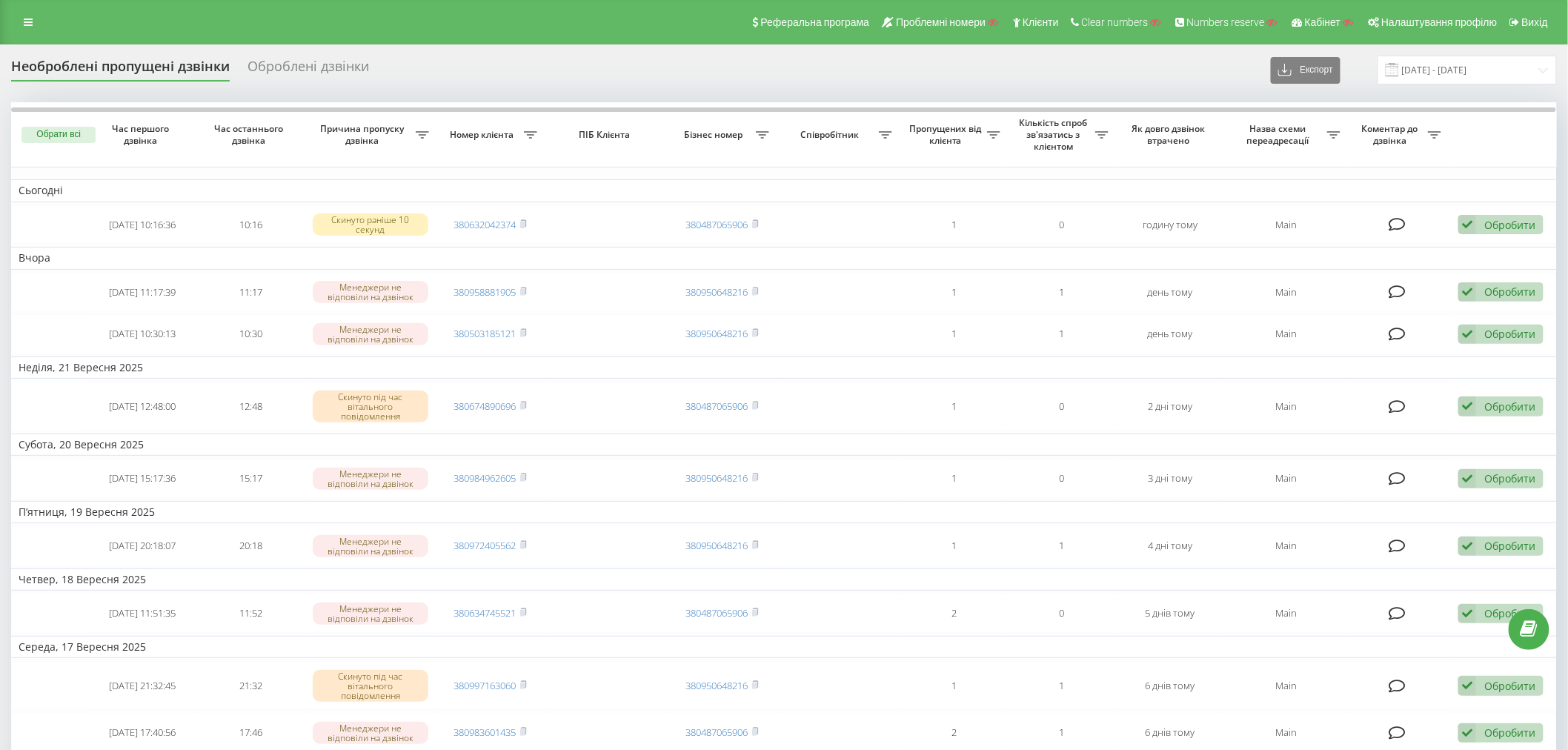
click at [292, 71] on div "Оброблені дзвінки" at bounding box center [308, 70] width 122 height 23
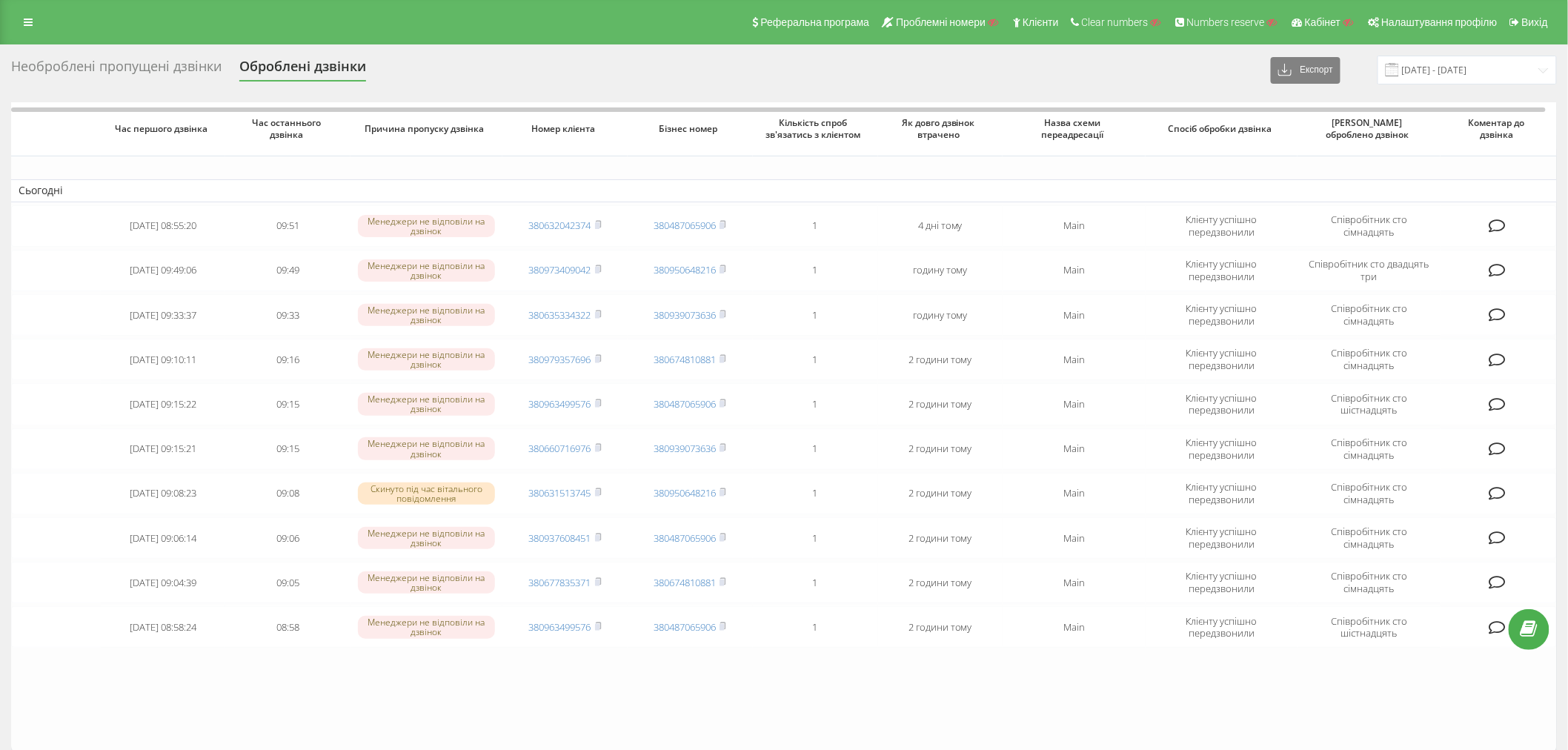
click at [25, 26] on icon at bounding box center [28, 23] width 9 height 11
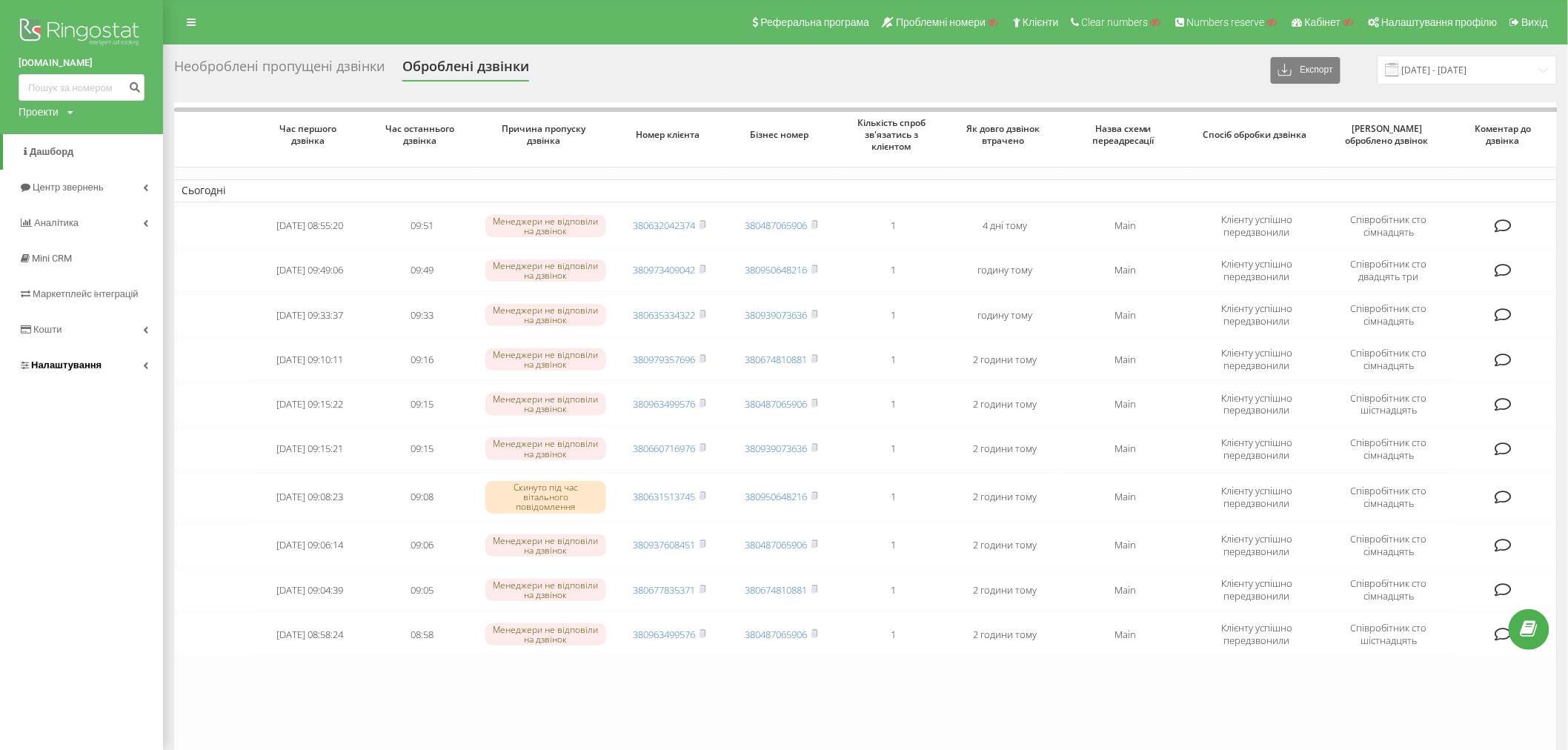
click at [63, 368] on span "Налаштування" at bounding box center [66, 365] width 70 height 11
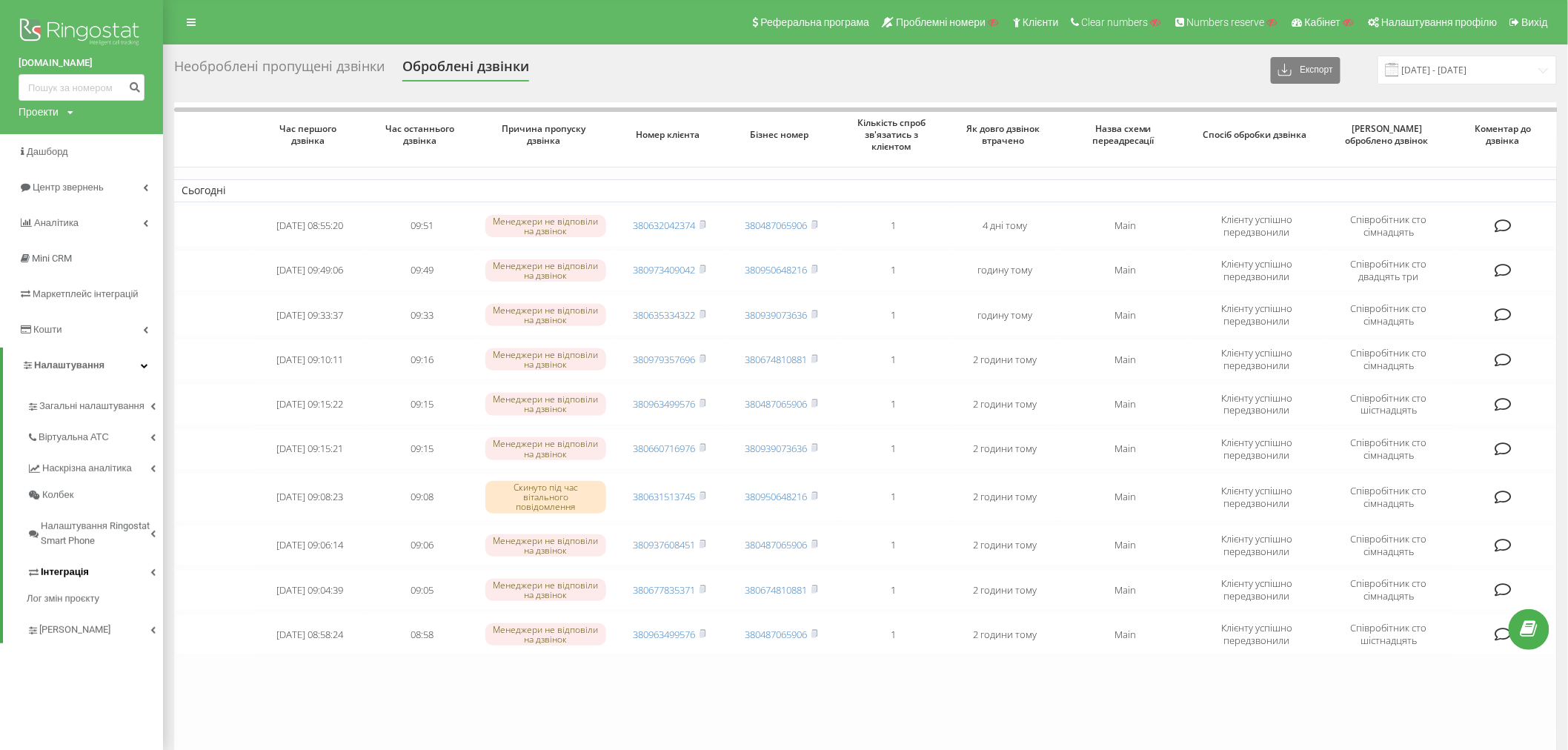
click at [75, 581] on link "Інтеграція" at bounding box center [94, 569] width 136 height 31
click at [76, 603] on span "Webhooks 2.0" at bounding box center [76, 598] width 60 height 15
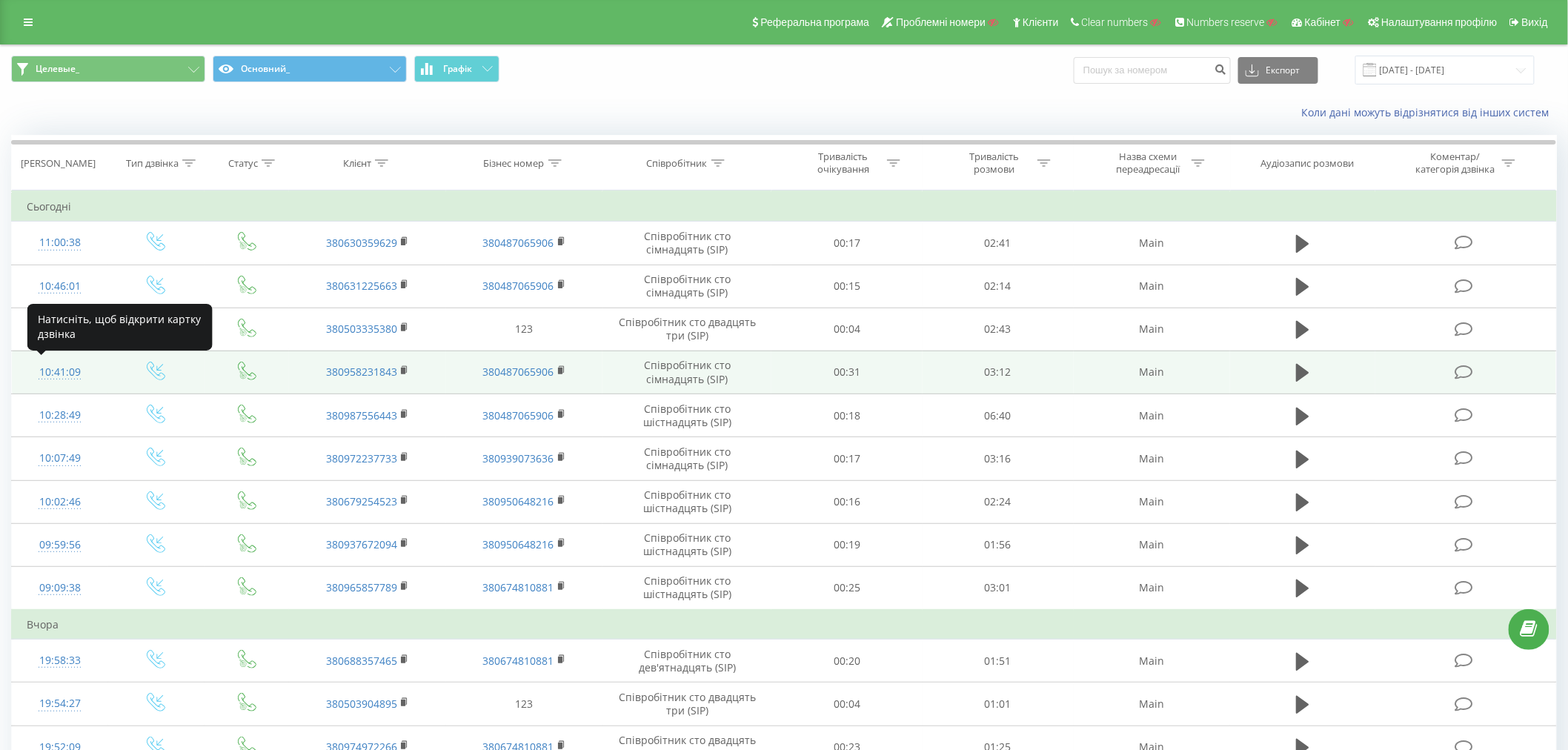
click at [73, 368] on div "10:41:09" at bounding box center [60, 373] width 66 height 29
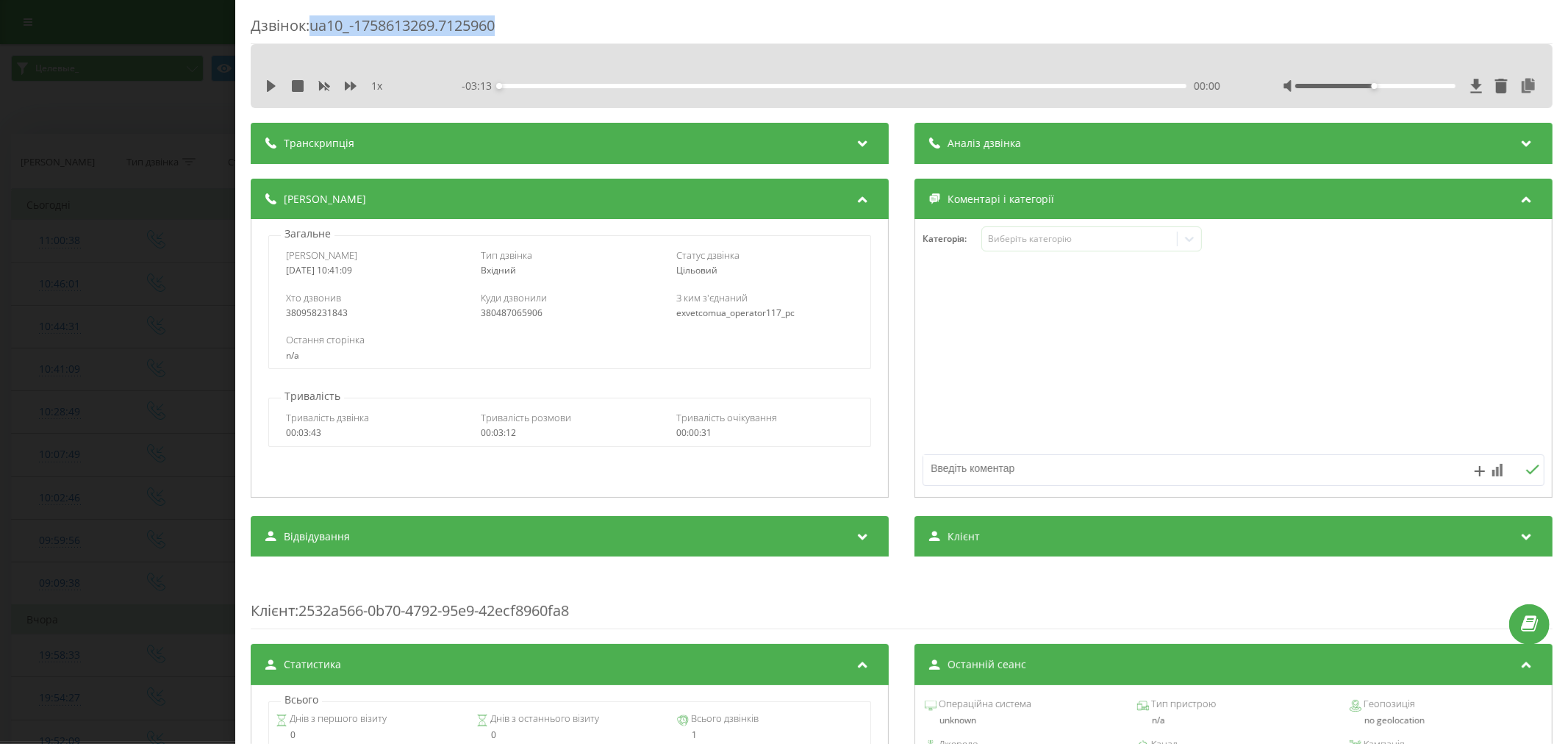
drag, startPoint x: 506, startPoint y: 16, endPoint x: 314, endPoint y: 19, distance: 192.0
click at [314, 19] on div "Дзвінок : ua10_-1758613269.7125960" at bounding box center [901, 30] width 1302 height 28
copy div "ua10_-1758613269.7125960"
click at [128, 381] on div "Дзвінок : ua10_-1758613269.7125960 1 x - 03:13 00:00 00:00 Транскрипція Для AI-…" at bounding box center [784, 372] width 1568 height 744
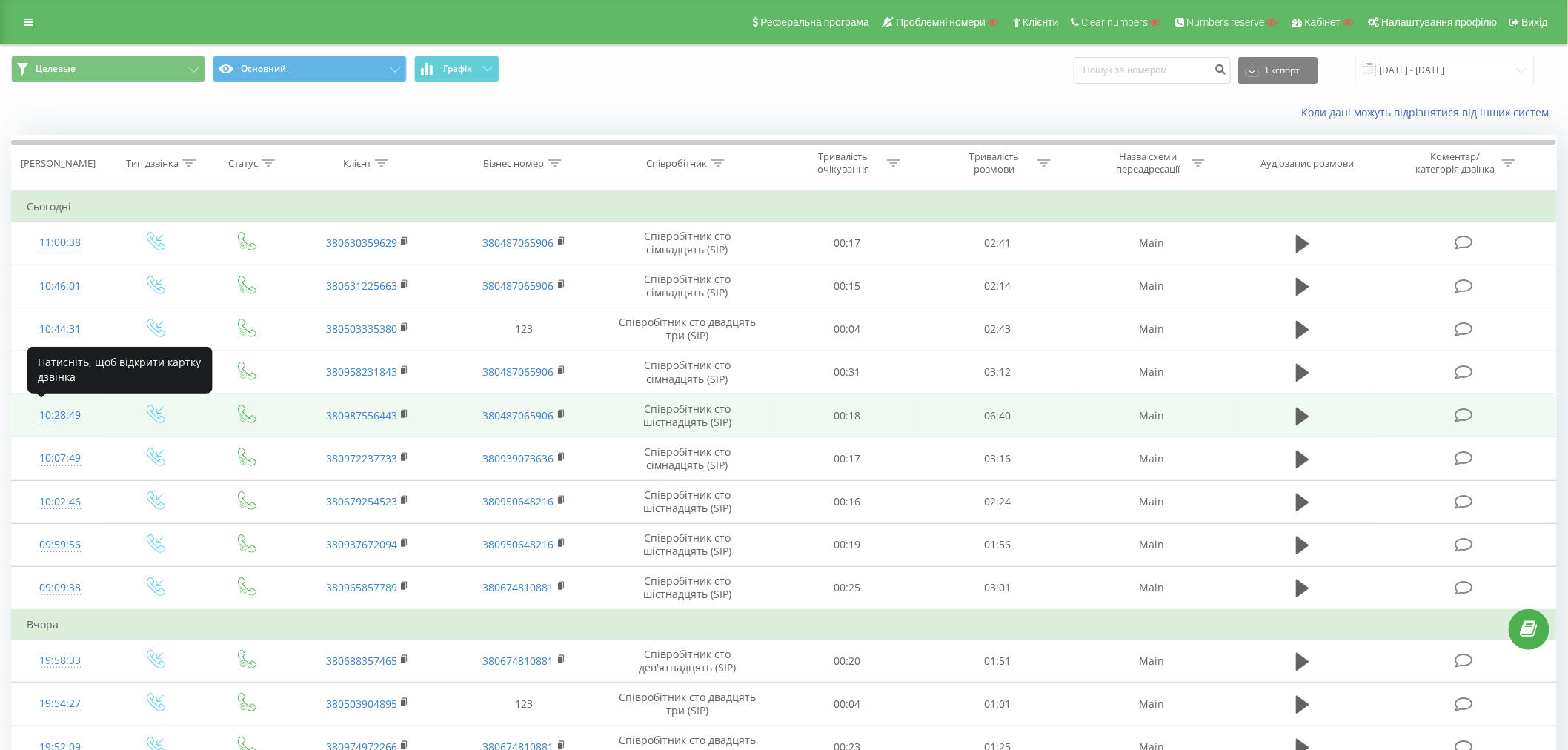
click at [70, 423] on div "10:28:49" at bounding box center [60, 415] width 66 height 29
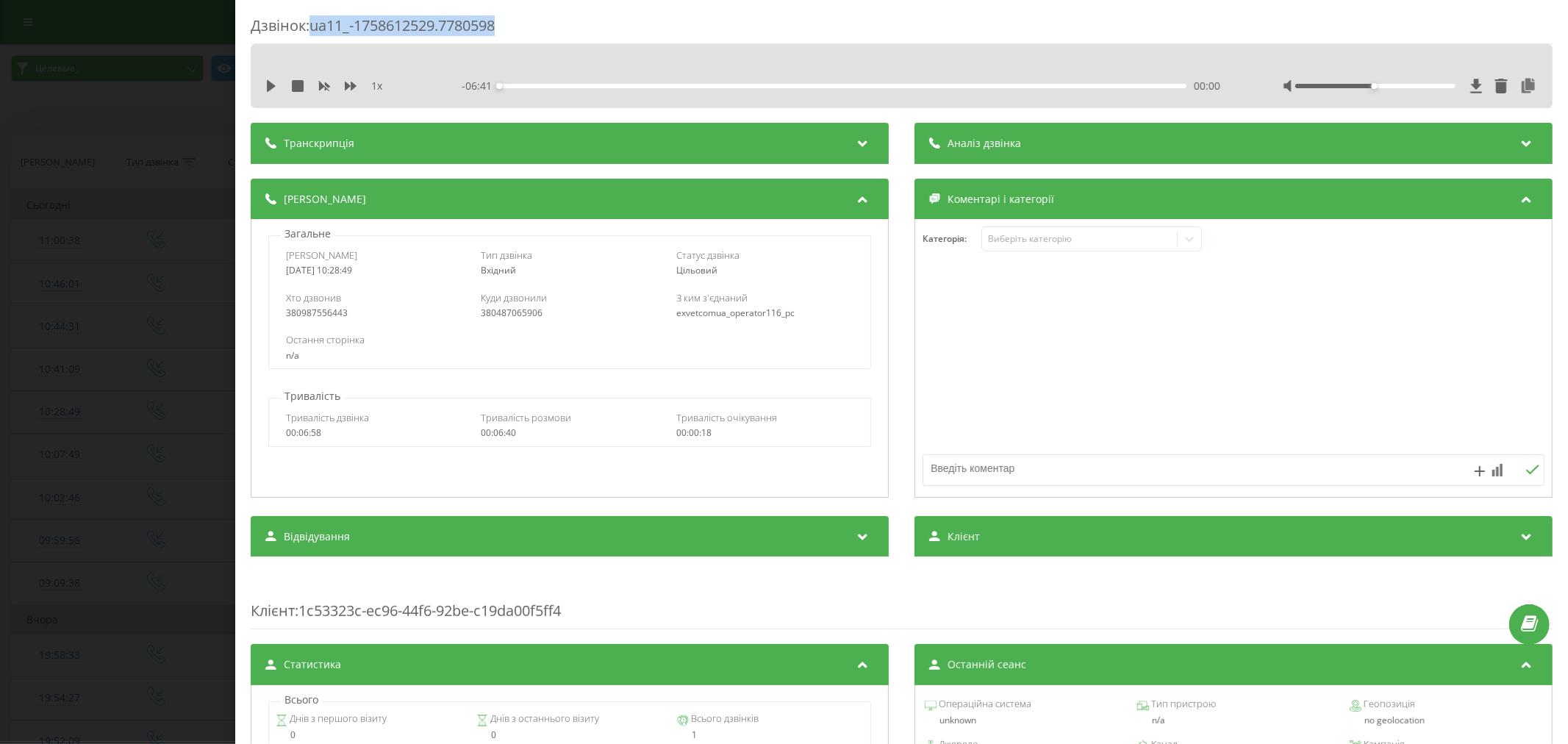
drag, startPoint x: 518, startPoint y: 19, endPoint x: 313, endPoint y: 30, distance: 205.3
click at [313, 30] on div "Дзвінок : ua11_-1758612529.7780598" at bounding box center [901, 30] width 1302 height 28
copy div "ua11_-1758612529.7780598"
